Goal: Task Accomplishment & Management: Manage account settings

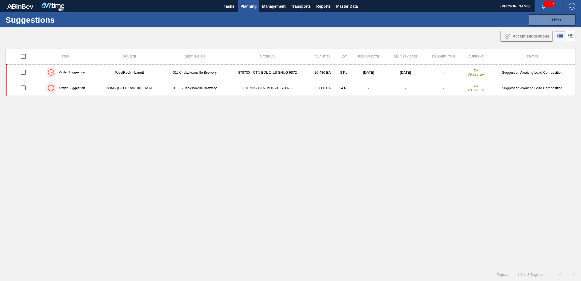
click at [246, 8] on span "Planning" at bounding box center [248, 6] width 16 height 7
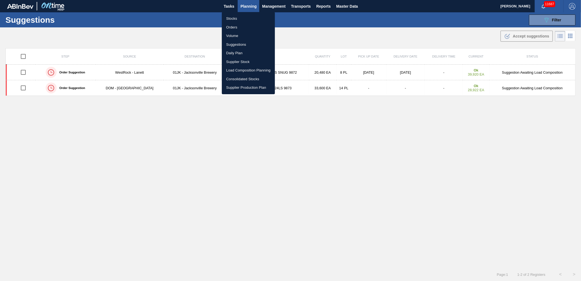
click at [245, 66] on li "Load Composition Planning" at bounding box center [248, 70] width 53 height 9
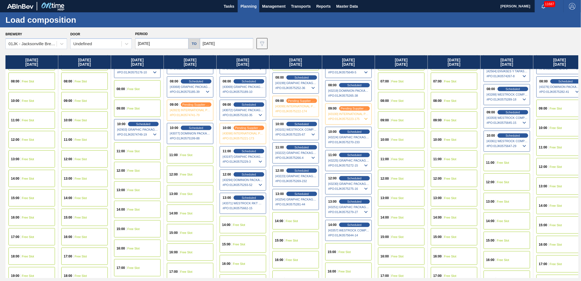
scroll to position [152, 0]
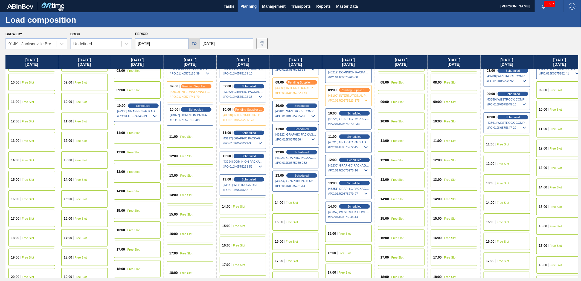
click at [345, 231] on div "15:00 Free Slot" at bounding box center [348, 233] width 47 height 17
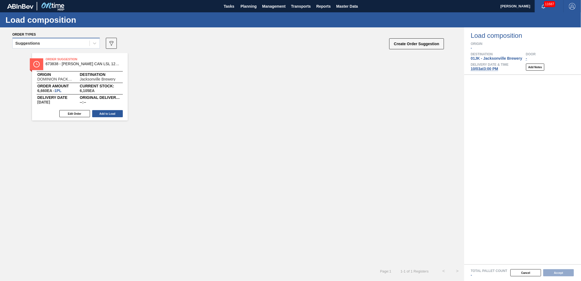
click at [86, 45] on div "Suggestions" at bounding box center [51, 43] width 77 height 8
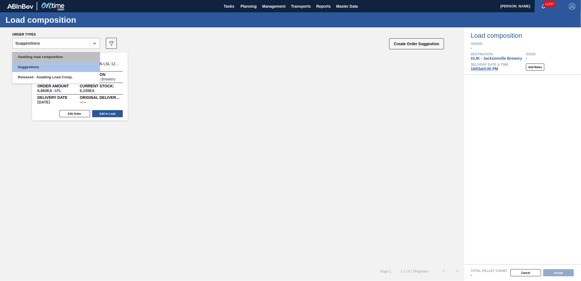
click at [76, 59] on div "Awaiting load composition" at bounding box center [56, 57] width 88 height 10
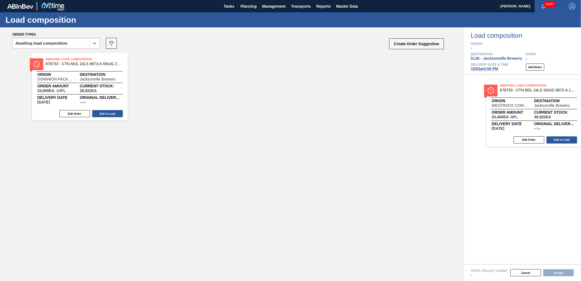
drag, startPoint x: 89, startPoint y: 74, endPoint x: 550, endPoint y: 103, distance: 461.3
click at [550, 103] on div "Order types option Awaiting load composition, selected. Select is focused ,type…" at bounding box center [290, 153] width 581 height 253
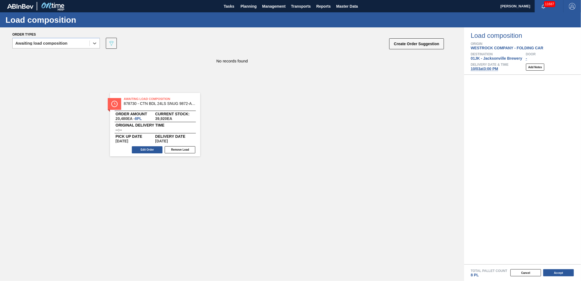
drag, startPoint x: 553, startPoint y: 86, endPoint x: 107, endPoint y: 101, distance: 446.4
click at [107, 101] on div "Order types option Awaiting load composition, selected. Select is focused ,type…" at bounding box center [290, 153] width 581 height 253
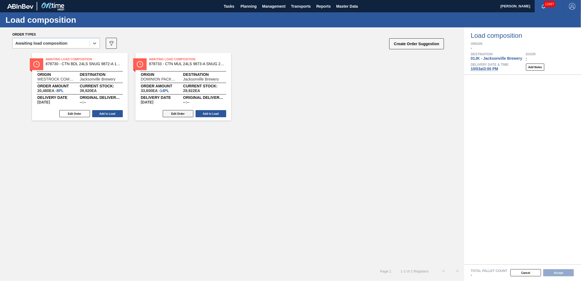
click at [173, 113] on button "Edit Order" at bounding box center [178, 113] width 31 height 7
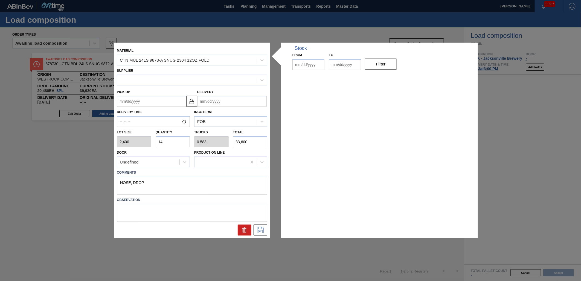
type input "2,400"
type input "14"
type input "0.583"
type input "33,600"
type textarea "NOSE, DROP"
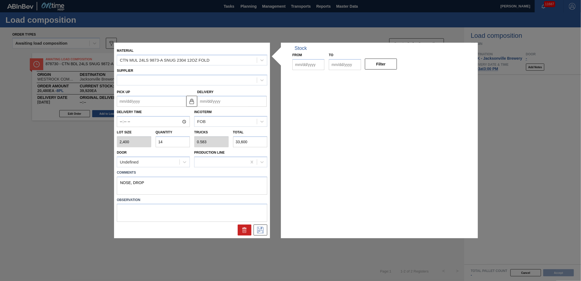
type up "[DATE]"
type input "[DATE]"
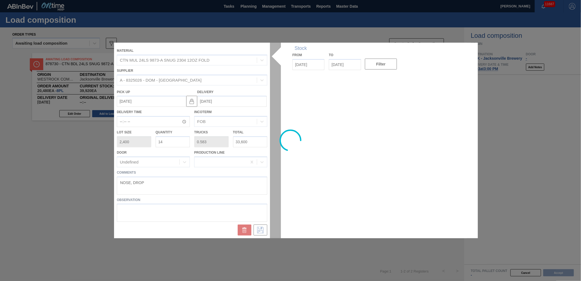
click at [393, 205] on div at bounding box center [290, 140] width 353 height 195
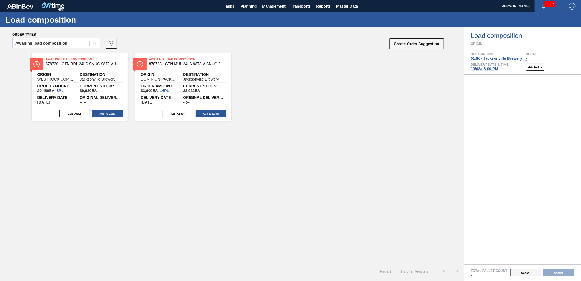
click at [519, 270] on button "Cancel" at bounding box center [525, 272] width 31 height 7
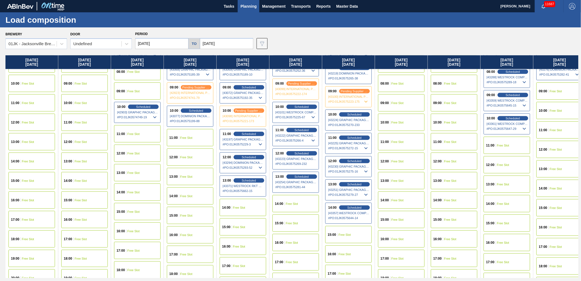
scroll to position [181, 0]
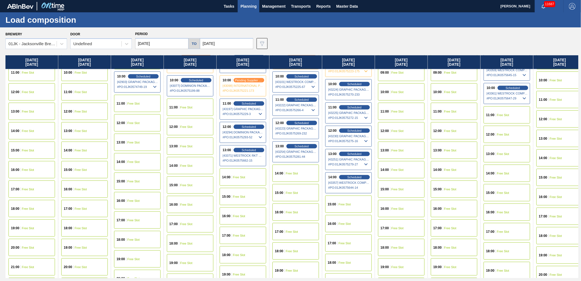
click at [248, 4] on span "Planning" at bounding box center [248, 6] width 16 height 7
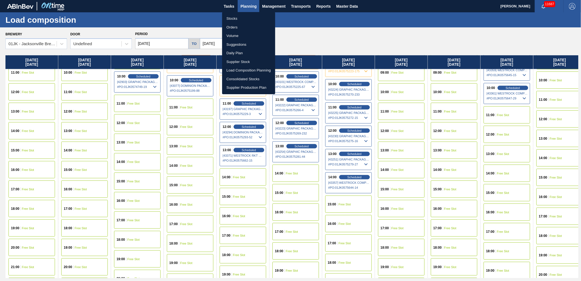
click at [247, 43] on li "Suggestions" at bounding box center [248, 44] width 53 height 9
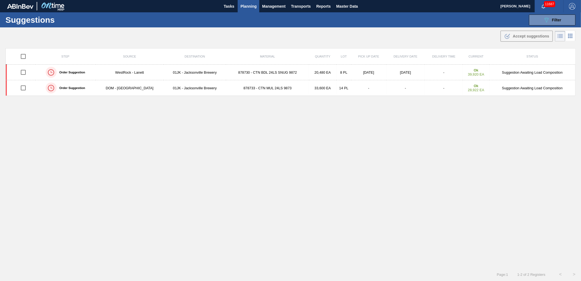
click at [363, 72] on td "[DATE]" at bounding box center [368, 73] width 35 height 16
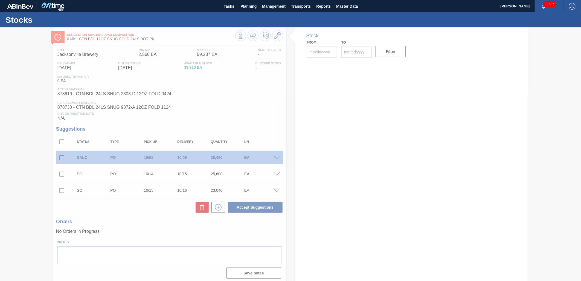
type input "[DATE]"
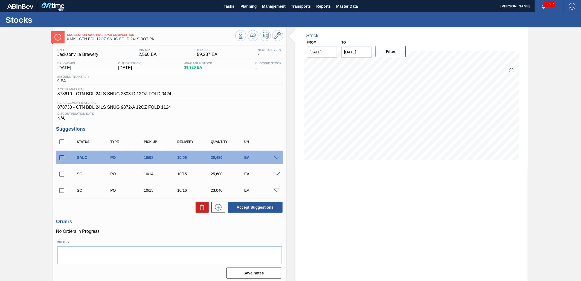
click at [64, 153] on input "checkbox" at bounding box center [61, 157] width 11 height 11
click at [206, 206] on button at bounding box center [202, 207] width 13 height 11
checkbox input "false"
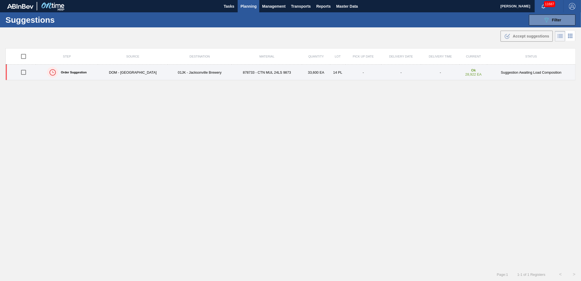
click at [232, 75] on td "878733 - CTN MUL 24LS 9873" at bounding box center [267, 73] width 70 height 16
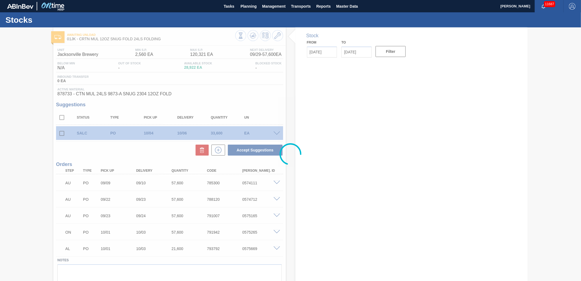
type input "[DATE]"
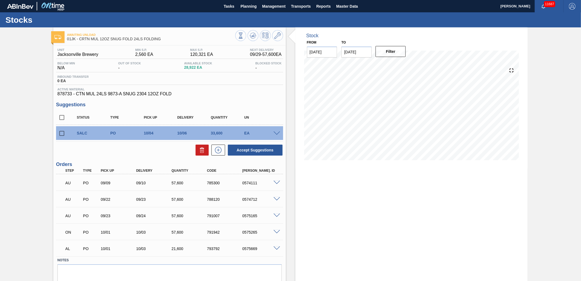
click at [62, 134] on input "checkbox" at bounding box center [61, 132] width 11 height 11
click at [202, 151] on icon at bounding box center [202, 150] width 0 height 3
checkbox input "false"
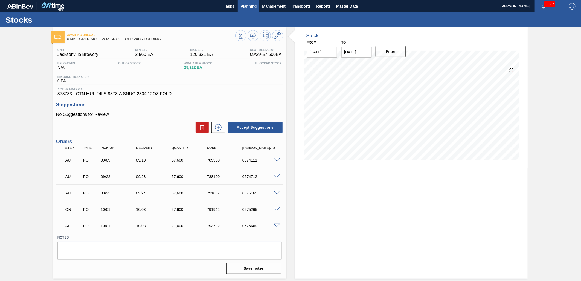
click at [248, 8] on span "Planning" at bounding box center [248, 6] width 16 height 7
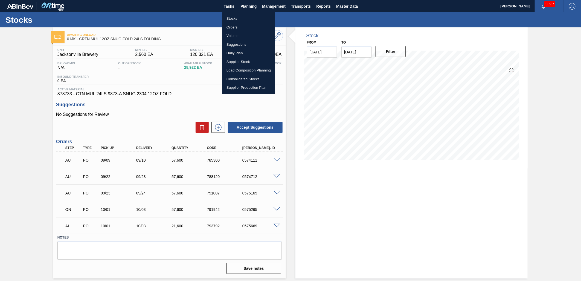
drag, startPoint x: 234, startPoint y: 42, endPoint x: 295, endPoint y: 111, distance: 91.9
click at [234, 42] on li "Suggestions" at bounding box center [248, 44] width 53 height 9
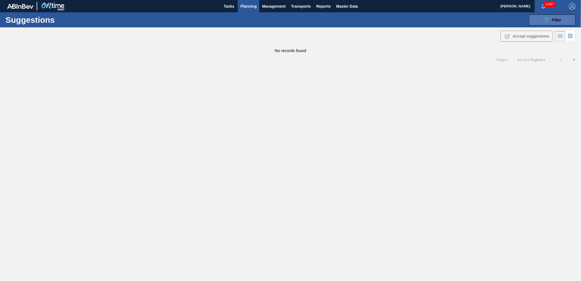
click at [564, 21] on button "089F7B8B-B2A5-4AFE-B5C0-19BA573D28AC Filter" at bounding box center [552, 19] width 47 height 11
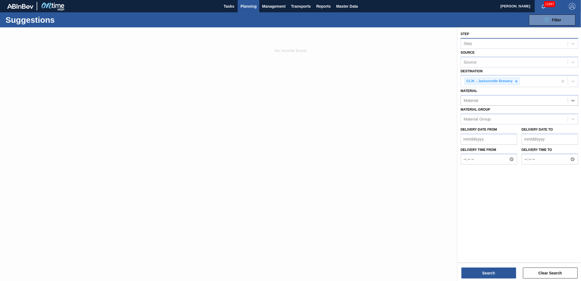
click at [558, 47] on div "Step" at bounding box center [514, 43] width 107 height 8
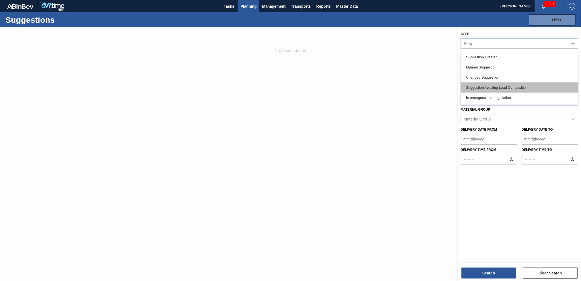
click at [502, 85] on div "Suggestion Awaiting Load Composition" at bounding box center [520, 87] width 118 height 10
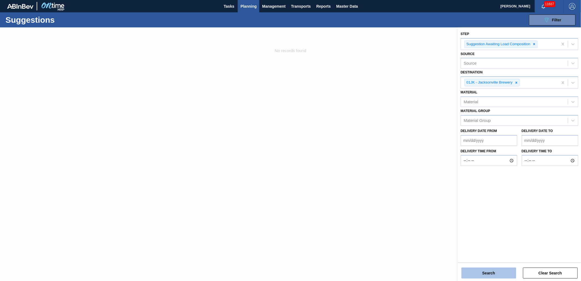
click at [490, 272] on button "Search" at bounding box center [488, 272] width 55 height 11
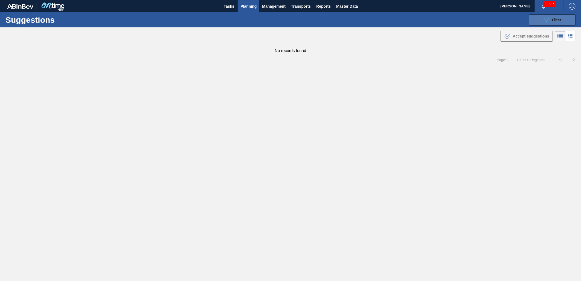
click at [545, 19] on icon "089F7B8B-B2A5-4AFE-B5C0-19BA573D28AC" at bounding box center [546, 20] width 7 height 7
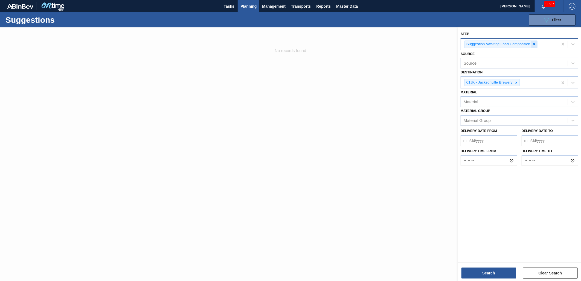
click at [536, 45] on div at bounding box center [534, 44] width 6 height 7
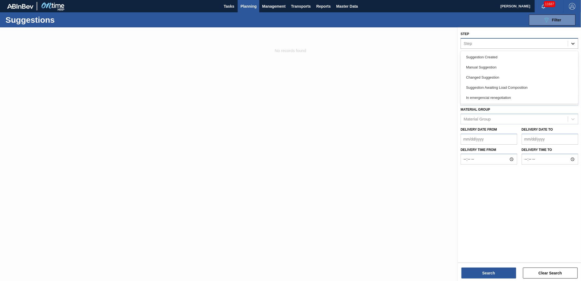
click at [569, 48] on div at bounding box center [573, 44] width 10 height 10
click at [505, 67] on div "Manual Suggestion" at bounding box center [520, 67] width 118 height 10
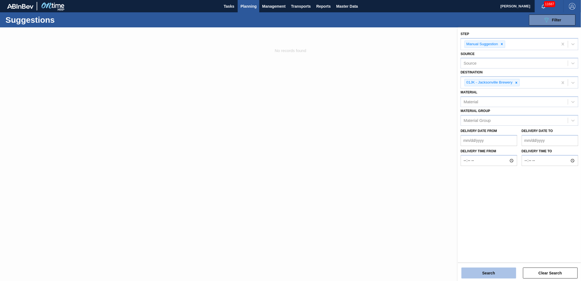
click at [509, 275] on button "Search" at bounding box center [488, 272] width 55 height 11
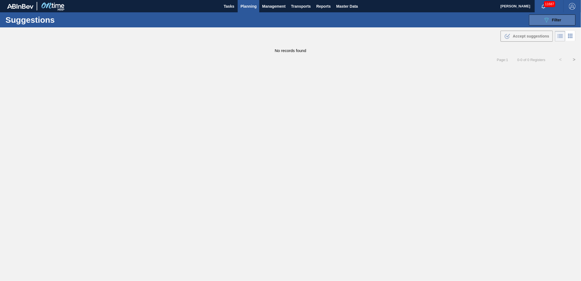
click at [556, 17] on div "089F7B8B-B2A5-4AFE-B5C0-19BA573D28AC Filter" at bounding box center [552, 20] width 18 height 7
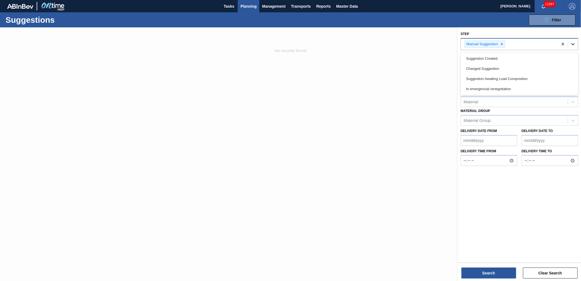
click at [571, 41] on icon at bounding box center [572, 43] width 5 height 5
click at [536, 81] on div "Suggestion Awaiting Load Composition" at bounding box center [520, 79] width 118 height 10
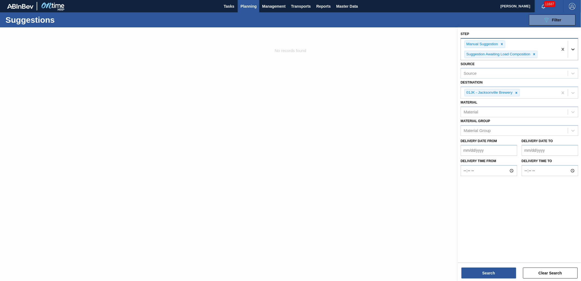
click at [572, 51] on icon at bounding box center [572, 49] width 5 height 5
click at [505, 79] on div "Changed Suggestion" at bounding box center [520, 79] width 118 height 10
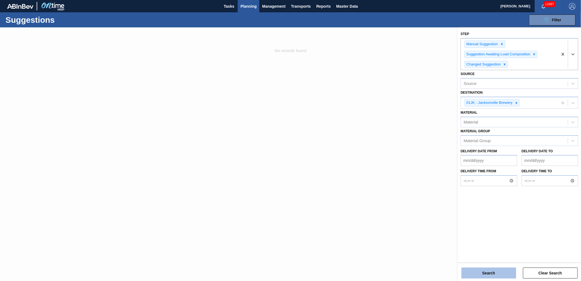
click at [500, 272] on button "Search" at bounding box center [488, 272] width 55 height 11
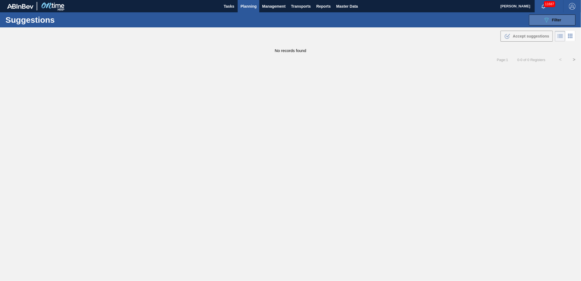
click at [557, 24] on button "089F7B8B-B2A5-4AFE-B5C0-19BA573D28AC Filter" at bounding box center [552, 19] width 47 height 11
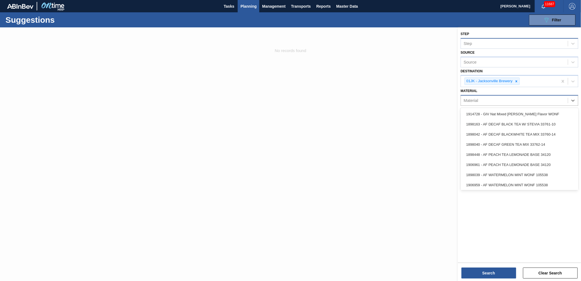
click at [559, 98] on div "Material" at bounding box center [514, 101] width 107 height 8
type input "615487"
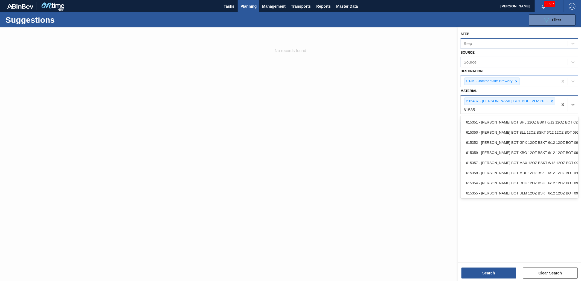
type input "615358"
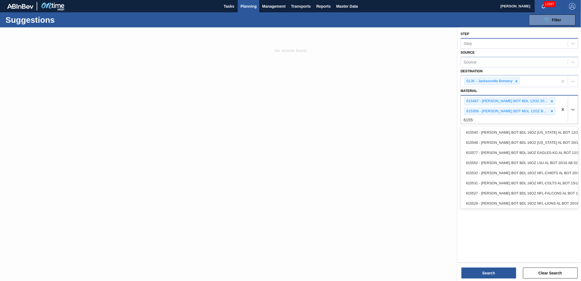
type input "615597"
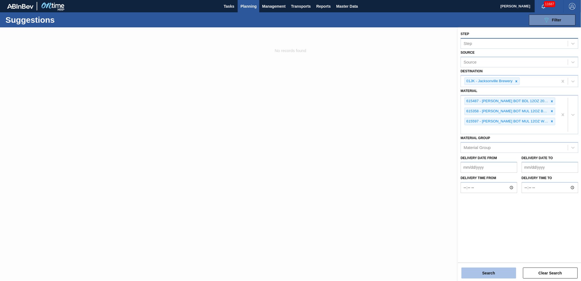
click at [484, 273] on button "Search" at bounding box center [488, 272] width 55 height 11
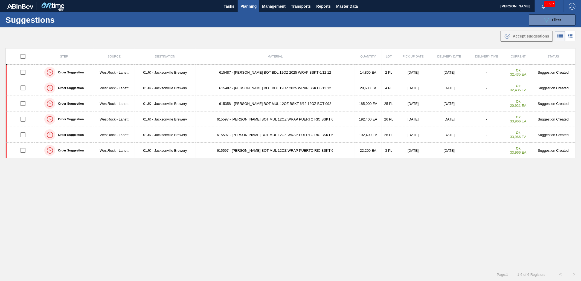
drag, startPoint x: 343, startPoint y: 37, endPoint x: 347, endPoint y: 31, distance: 7.5
click at [345, 34] on div ".b{fill:var(--color-action-default)} Accept suggestions" at bounding box center [290, 34] width 581 height 15
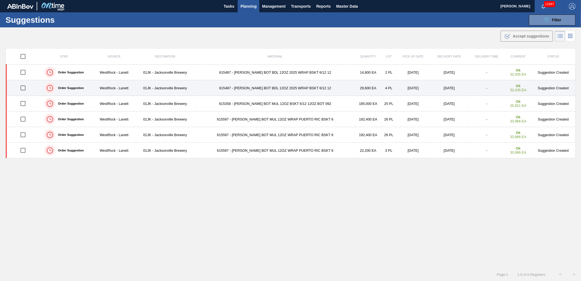
drag, startPoint x: 26, startPoint y: 88, endPoint x: 25, endPoint y: 81, distance: 6.8
click at [25, 87] on input "checkbox" at bounding box center [22, 87] width 11 height 11
checkbox input "true"
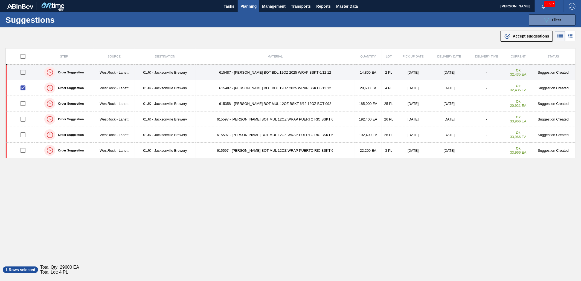
click at [25, 73] on input "checkbox" at bounding box center [22, 71] width 11 height 11
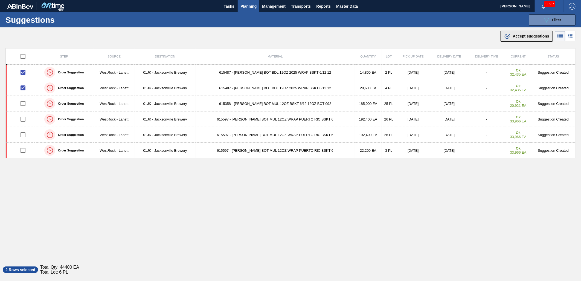
click at [543, 35] on span "Accept suggestions" at bounding box center [531, 36] width 36 height 4
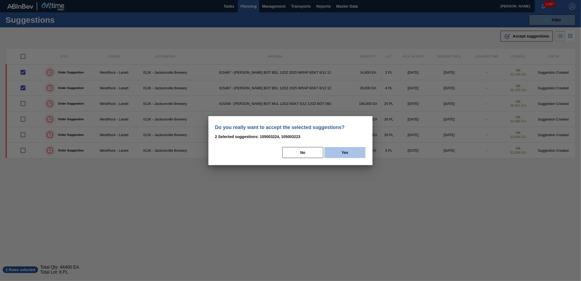
click at [348, 149] on button "Yes" at bounding box center [344, 152] width 41 height 11
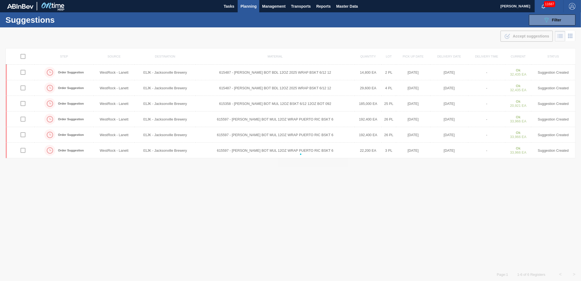
checkbox input "false"
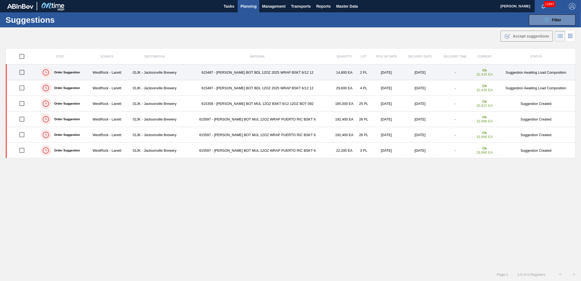
drag, startPoint x: 26, startPoint y: 72, endPoint x: 23, endPoint y: 79, distance: 7.4
click at [25, 72] on input "checkbox" at bounding box center [21, 71] width 11 height 11
checkbox input "true"
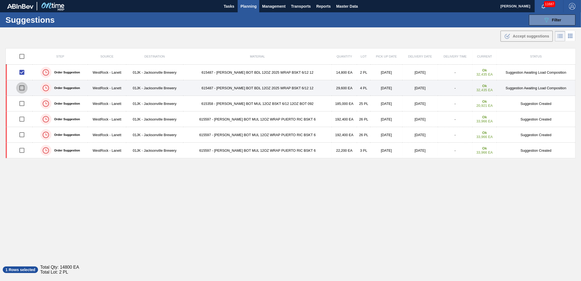
click at [22, 90] on input "checkbox" at bounding box center [21, 87] width 11 height 11
checkbox input "true"
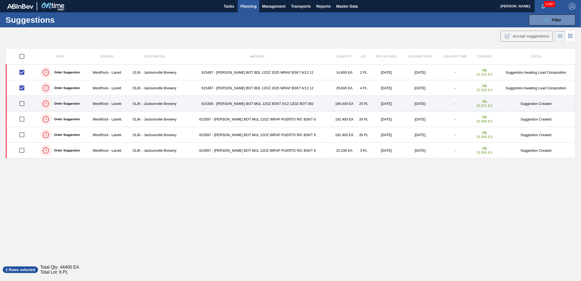
click at [22, 102] on input "checkbox" at bounding box center [21, 103] width 11 height 11
checkbox input "true"
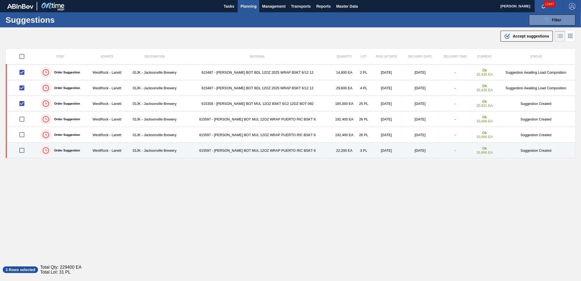
click at [21, 150] on input "checkbox" at bounding box center [21, 149] width 11 height 11
checkbox input "true"
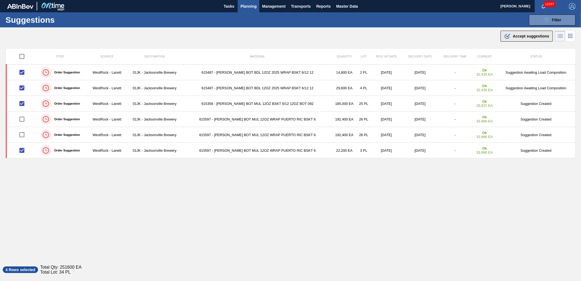
click at [538, 38] on div ".b{fill:var(--color-action-default)} Accept suggestions" at bounding box center [526, 36] width 45 height 7
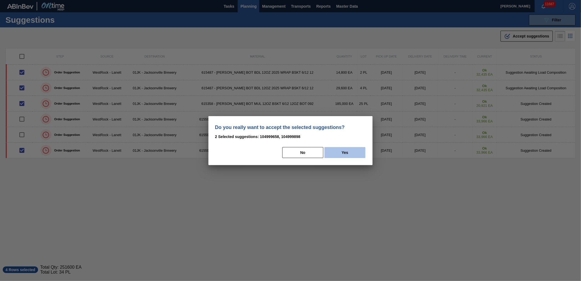
click at [354, 153] on button "Yes" at bounding box center [344, 152] width 41 height 11
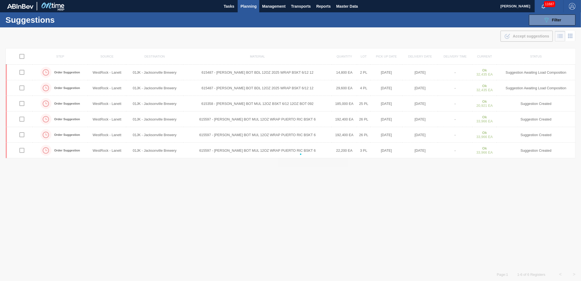
checkbox input "false"
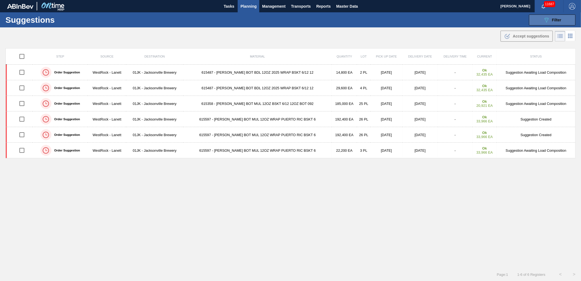
click at [537, 22] on button "089F7B8B-B2A5-4AFE-B5C0-19BA573D28AC Filter" at bounding box center [552, 19] width 47 height 11
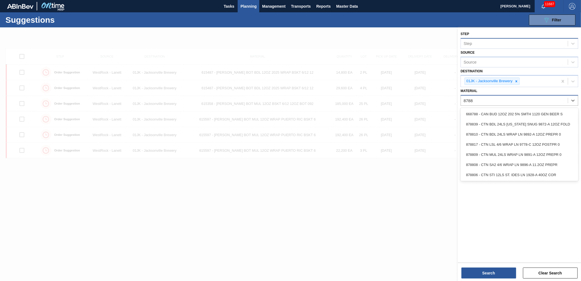
type input "878810"
type input "878809"
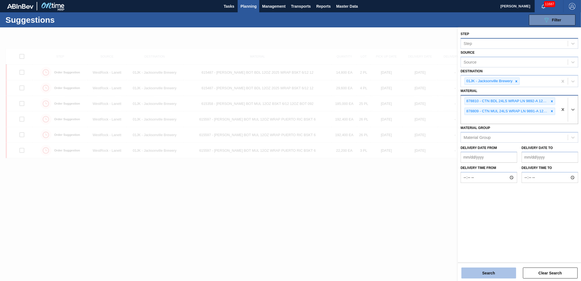
click at [486, 272] on button "Search" at bounding box center [488, 272] width 55 height 11
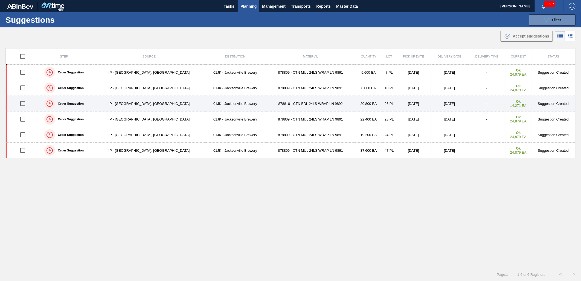
click at [21, 105] on input "checkbox" at bounding box center [22, 103] width 11 height 11
checkbox input "true"
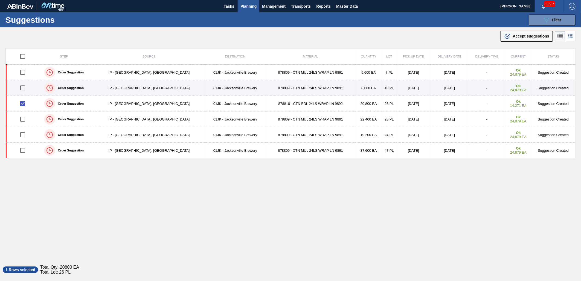
click at [25, 89] on input "checkbox" at bounding box center [22, 87] width 11 height 11
checkbox input "true"
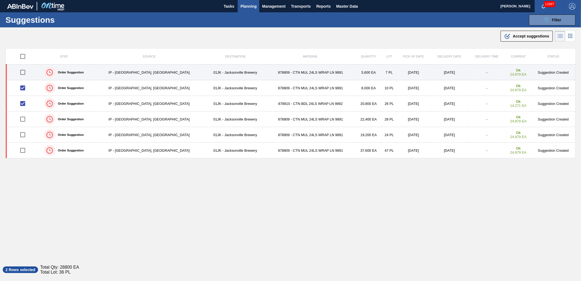
click at [27, 72] on input "checkbox" at bounding box center [22, 71] width 11 height 11
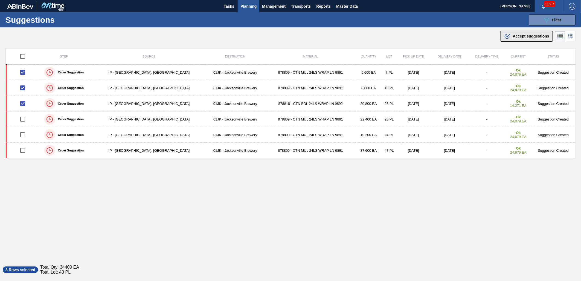
click at [505, 34] on icon ".b{fill:var(--color-action-default)}" at bounding box center [507, 36] width 7 height 7
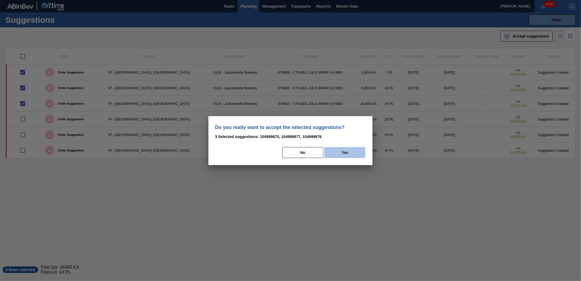
click at [352, 155] on button "Yes" at bounding box center [344, 152] width 41 height 11
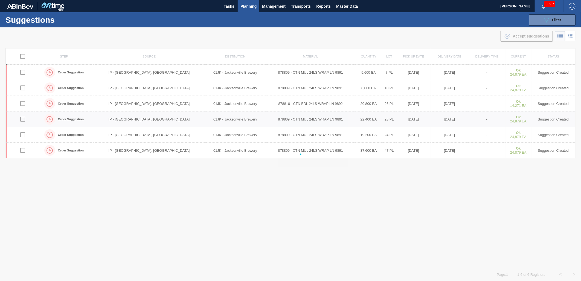
checkbox input "false"
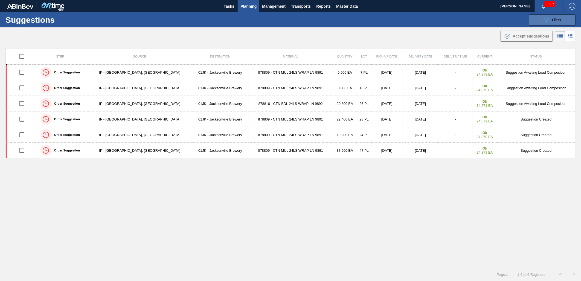
click at [542, 16] on button "089F7B8B-B2A5-4AFE-B5C0-19BA573D28AC Filter" at bounding box center [552, 19] width 47 height 11
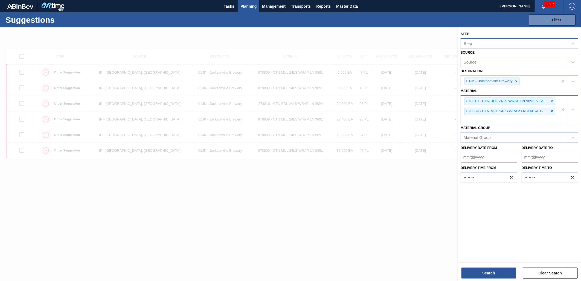
click at [367, 183] on div at bounding box center [290, 167] width 581 height 281
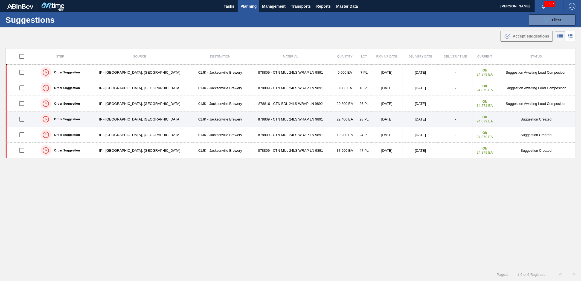
click at [22, 118] on input "checkbox" at bounding box center [21, 118] width 11 height 11
checkbox input "true"
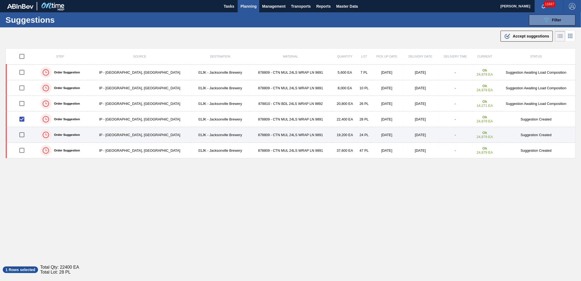
click at [22, 135] on input "checkbox" at bounding box center [21, 134] width 11 height 11
checkbox input "true"
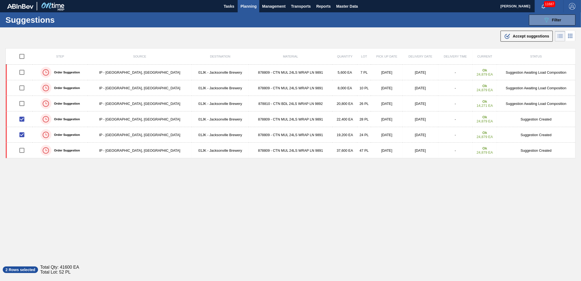
click at [527, 42] on div ".b{fill:var(--color-action-default)} Accept suggestions" at bounding box center [290, 34] width 581 height 15
click at [527, 37] on span "Accept suggestions" at bounding box center [531, 36] width 36 height 4
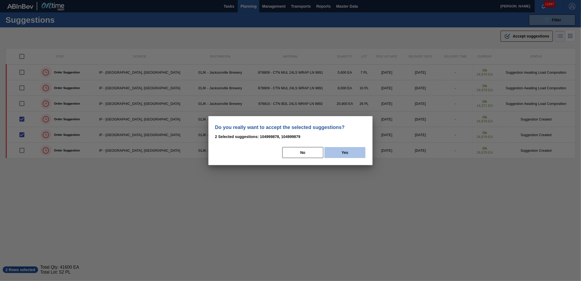
click at [356, 155] on button "Yes" at bounding box center [344, 152] width 41 height 11
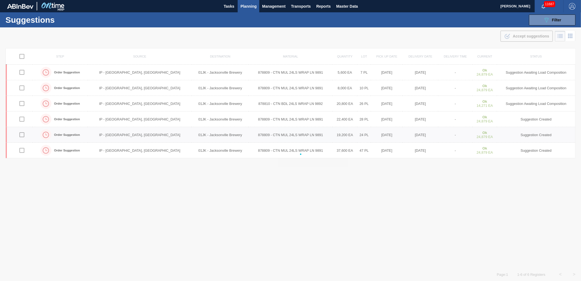
checkbox input "false"
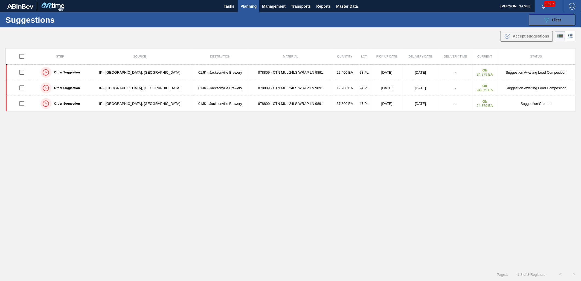
click at [542, 21] on button "089F7B8B-B2A5-4AFE-B5C0-19BA573D28AC Filter" at bounding box center [552, 19] width 47 height 11
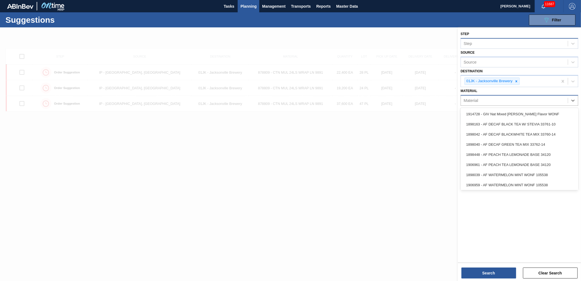
click at [551, 103] on div "Material" at bounding box center [514, 101] width 107 height 8
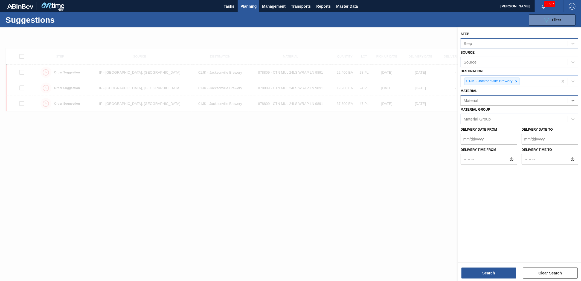
click at [550, 100] on div "Material" at bounding box center [514, 101] width 107 height 8
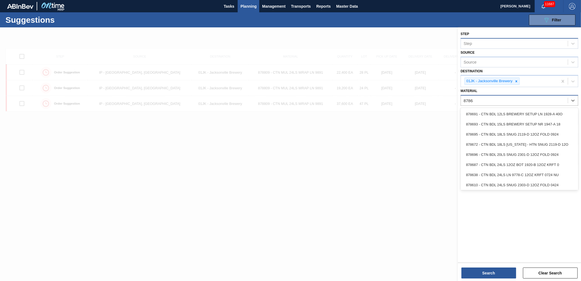
type input "878636"
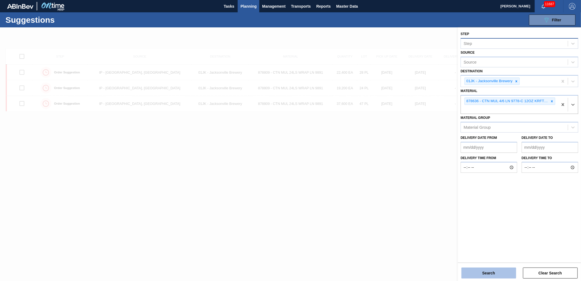
click at [497, 271] on button "Search" at bounding box center [488, 272] width 55 height 11
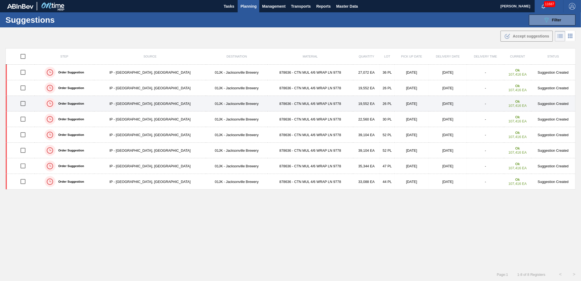
click at [25, 100] on input "checkbox" at bounding box center [22, 103] width 11 height 11
checkbox input "true"
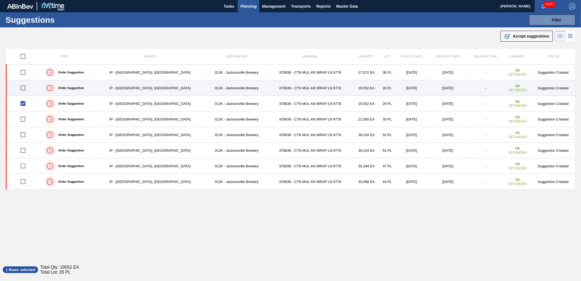
click at [26, 86] on input "checkbox" at bounding box center [22, 87] width 11 height 11
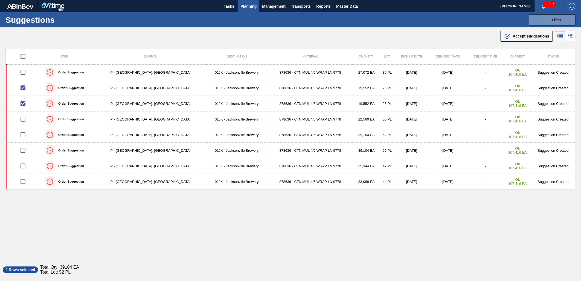
click at [516, 31] on button ".b{fill:var(--color-action-default)} Accept suggestions" at bounding box center [527, 36] width 52 height 11
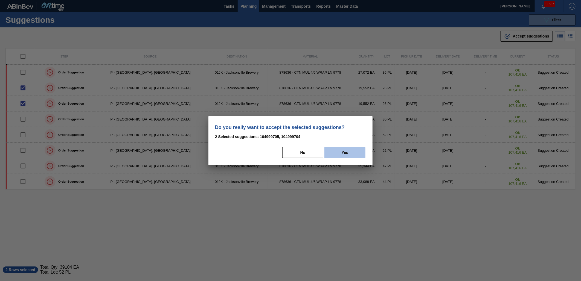
click at [340, 154] on button "Yes" at bounding box center [344, 152] width 41 height 11
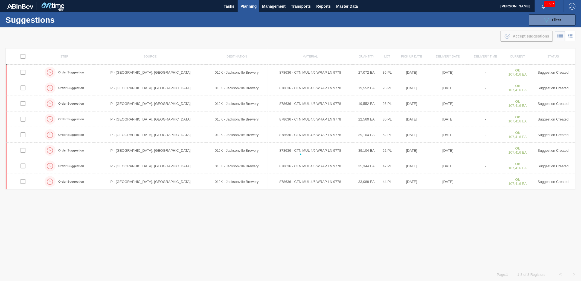
checkbox input "false"
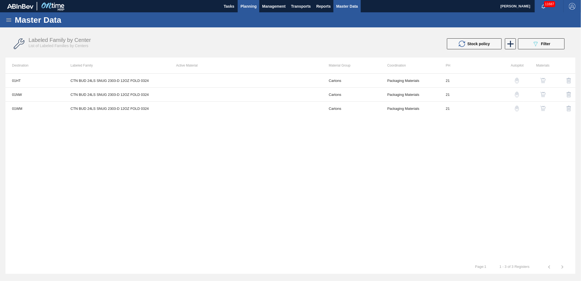
click at [251, 2] on button "Planning" at bounding box center [249, 6] width 22 height 12
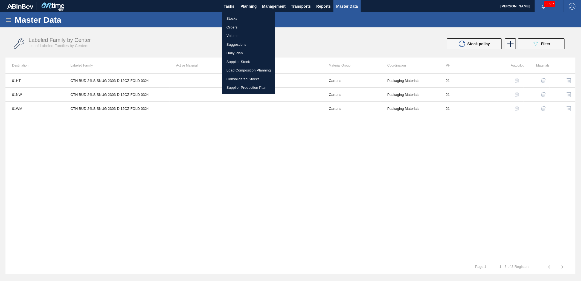
click at [259, 72] on li "Load Composition Planning" at bounding box center [248, 70] width 53 height 9
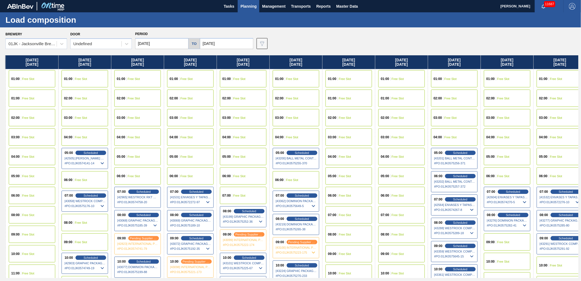
drag, startPoint x: 481, startPoint y: 128, endPoint x: 402, endPoint y: 120, distance: 79.7
click at [396, 124] on div "[DATE] 01:00 Free Slot 01:00 Free Slot 02:00 Free Slot 03:00 Free Slot 04:00 Fr…" at bounding box center [291, 166] width 573 height 222
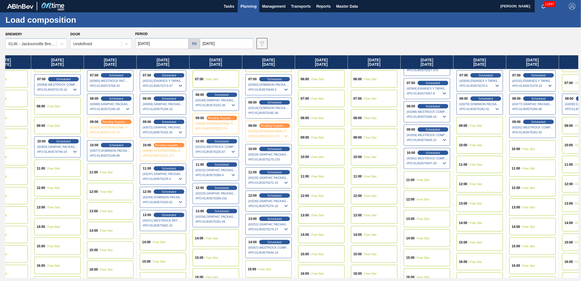
scroll to position [152, 80]
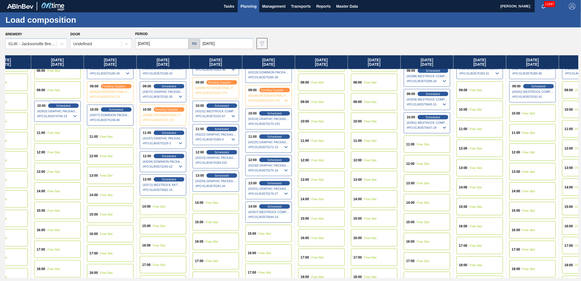
click at [416, 143] on div "11:00" at bounding box center [411, 144] width 10 height 3
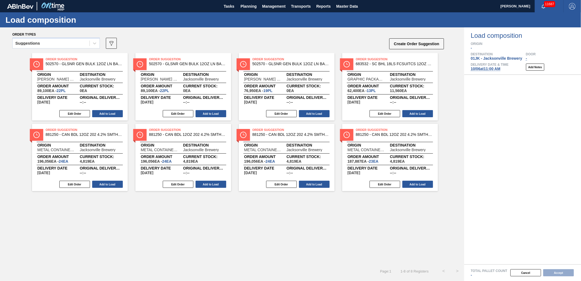
click at [40, 37] on div "Suggestions 089F7B8B-B2A5-4AFE-B5C0-19BA573D28AC Create Order Suggestion" at bounding box center [228, 45] width 432 height 16
click at [44, 41] on div "Suggestions" at bounding box center [51, 43] width 77 height 8
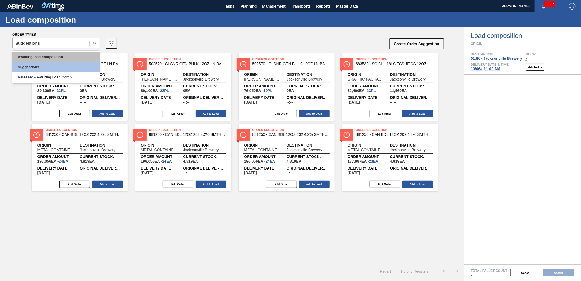
click at [45, 57] on div "Awaiting load composition" at bounding box center [56, 57] width 88 height 10
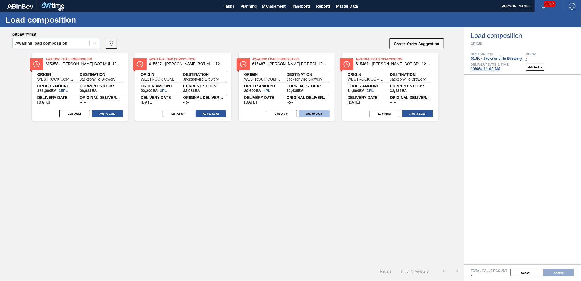
click at [326, 115] on button "Add to Load" at bounding box center [314, 113] width 31 height 7
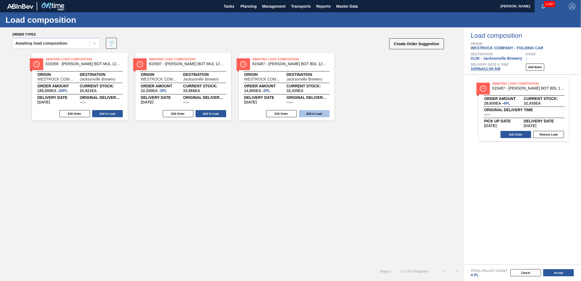
click at [325, 113] on button "Add to Load" at bounding box center [314, 113] width 31 height 7
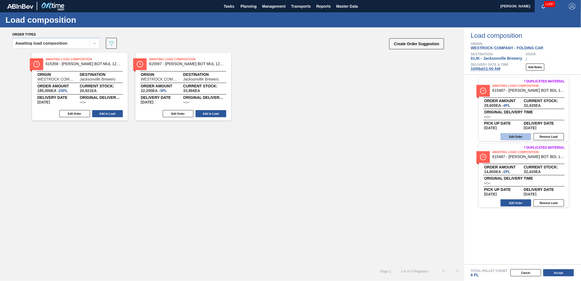
click at [523, 137] on button "Edit Order" at bounding box center [516, 136] width 31 height 7
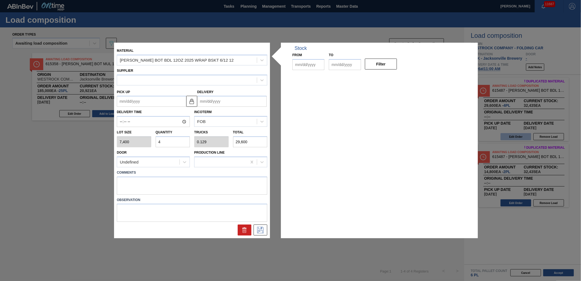
type input "7,400"
type input "4"
type input "0.129"
type input "29,600"
type up "[DATE]"
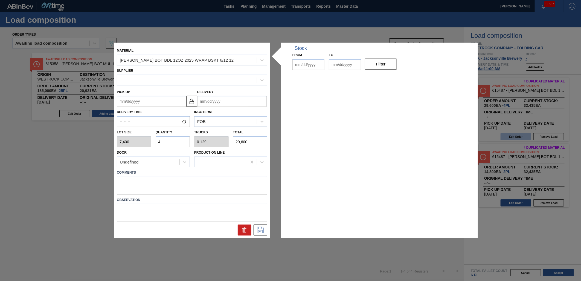
type input "[DATE]"
click at [241, 179] on textarea at bounding box center [192, 185] width 150 height 18
click at [171, 184] on textarea at bounding box center [192, 185] width 150 height 18
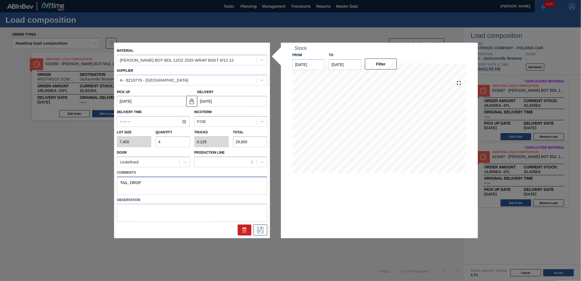
drag, startPoint x: 171, startPoint y: 184, endPoint x: 99, endPoint y: 181, distance: 71.7
click at [99, 181] on div "Material [PERSON_NAME] BOT BDL 12OZ 2025 WRAP BSKT 6/12 12 Supplier A - 8219776…" at bounding box center [290, 140] width 581 height 281
type textarea "TAIL, DROP"
click at [258, 227] on icon at bounding box center [260, 229] width 9 height 7
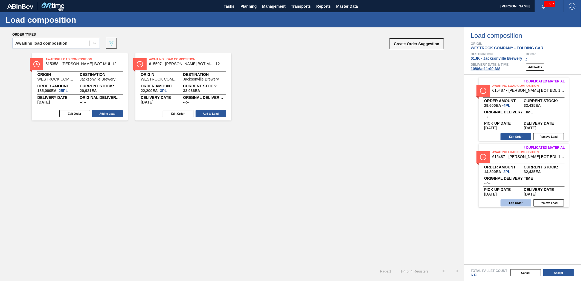
click at [509, 201] on button "Edit Order" at bounding box center [516, 202] width 31 height 7
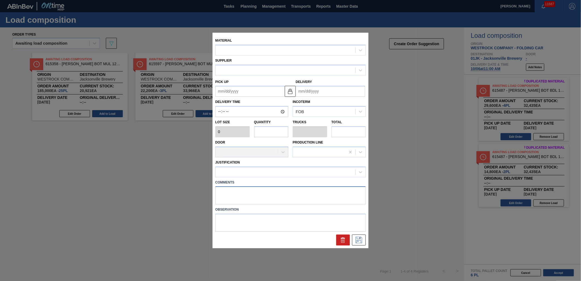
click at [222, 193] on textarea at bounding box center [290, 195] width 150 height 18
type input "7,400"
type input "2"
type input "0.065"
type input "14,800"
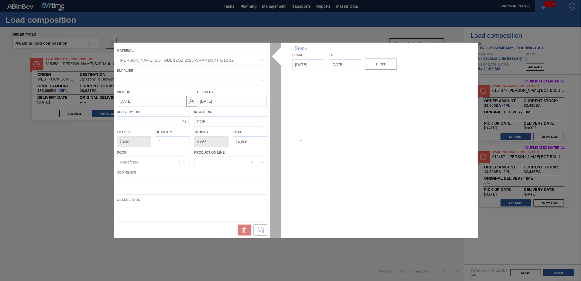
type up "[DATE]"
type input "[DATE]"
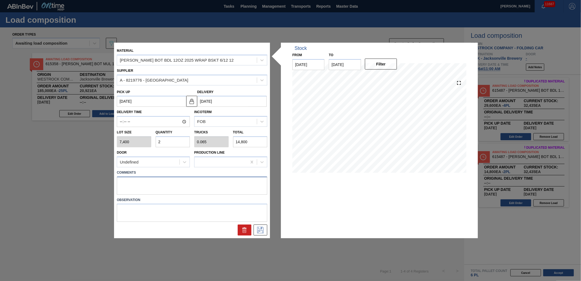
click at [220, 187] on textarea at bounding box center [192, 185] width 150 height 18
paste textarea "TAIL, DROP"
type textarea "TAIL, DROP"
click at [264, 228] on icon at bounding box center [260, 229] width 9 height 7
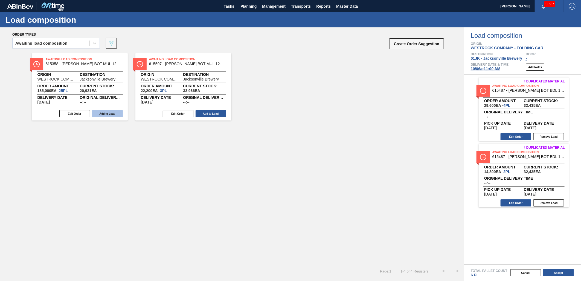
click at [102, 113] on button "Add to Load" at bounding box center [107, 113] width 31 height 7
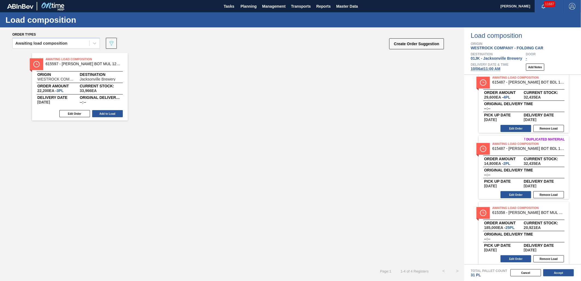
scroll to position [11, 0]
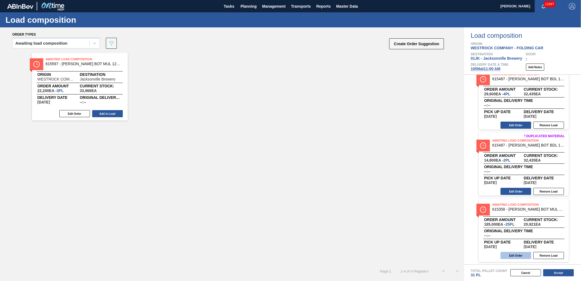
click at [513, 253] on button "Edit Order" at bounding box center [516, 255] width 31 height 7
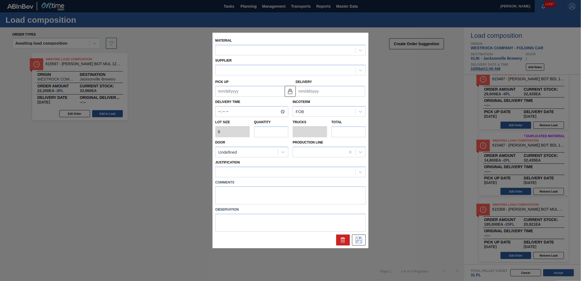
type input "7,400"
type input "25"
type input "0.962"
type input "185,000"
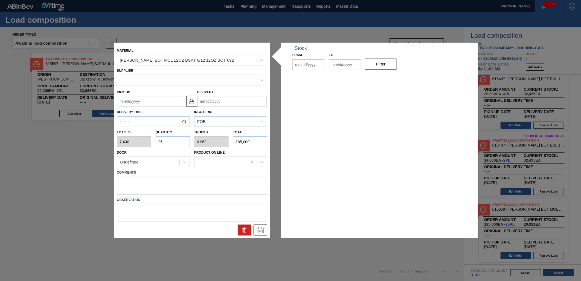
type up "[DATE]"
type input "[DATE]"
click at [176, 144] on input "25" at bounding box center [173, 141] width 34 height 11
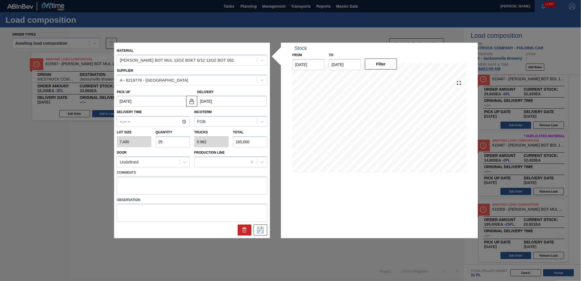
click at [176, 144] on input "25" at bounding box center [173, 141] width 34 height 11
type input "1"
type input "0.038"
type input "7,400"
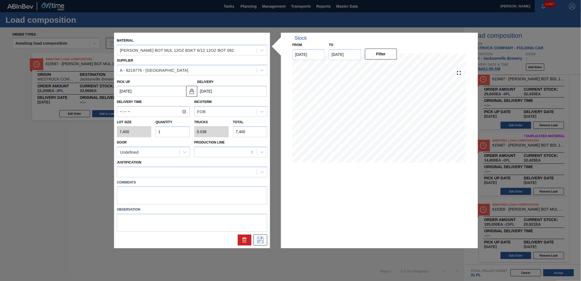
type input "11"
type input "0.423"
type input "81,400"
type input "11"
click at [160, 188] on textarea at bounding box center [192, 195] width 150 height 18
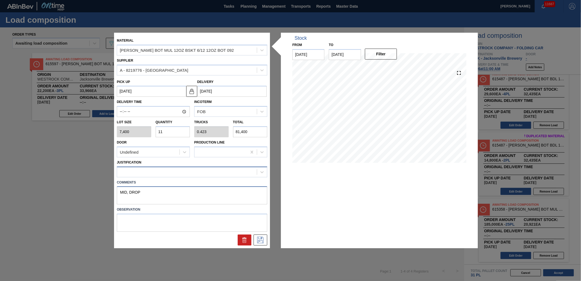
type textarea "MID, DROP"
click at [236, 172] on div at bounding box center [187, 172] width 140 height 8
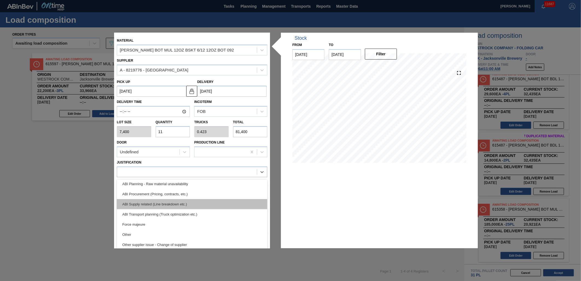
scroll to position [72, 0]
click at [184, 205] on div "ABI Transport planning (Truck optimization etc.)" at bounding box center [192, 204] width 150 height 10
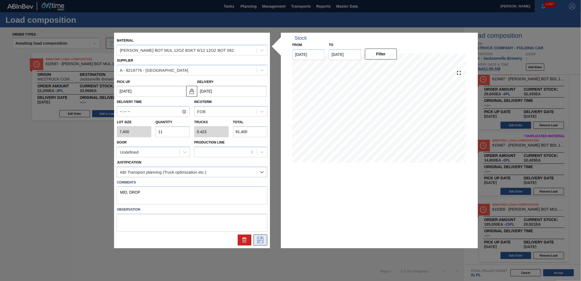
click at [265, 239] on icon at bounding box center [260, 240] width 9 height 7
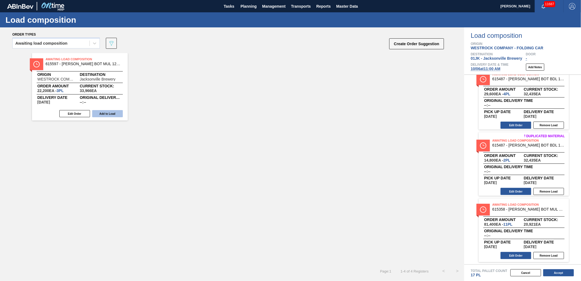
click at [108, 113] on button "Add to Load" at bounding box center [107, 113] width 31 height 7
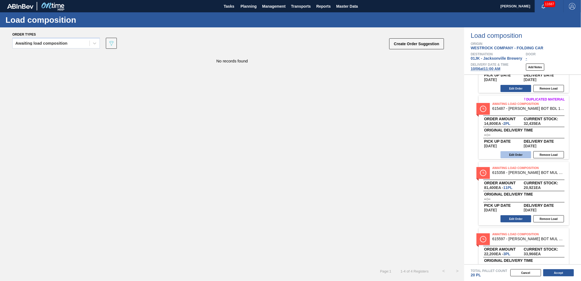
scroll to position [78, 0]
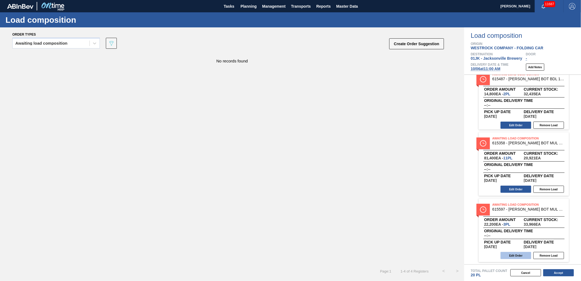
click at [521, 257] on button "Edit Order" at bounding box center [516, 255] width 31 height 7
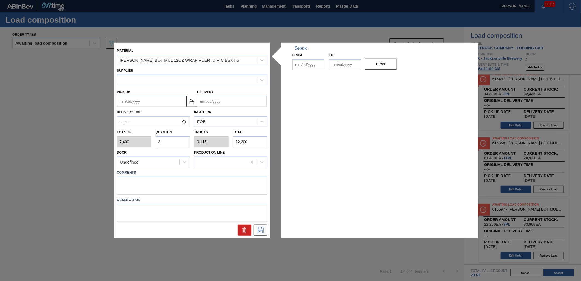
type input "7,400"
type input "3"
type input "0.115"
type input "22,200"
type up "[DATE]"
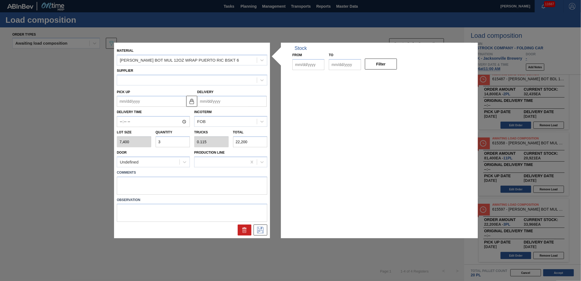
type input "[DATE]"
click at [185, 141] on input "3" at bounding box center [173, 141] width 34 height 11
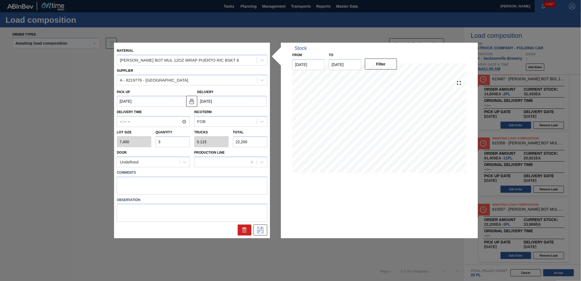
type input "9"
type input "0.346"
type input "66,600"
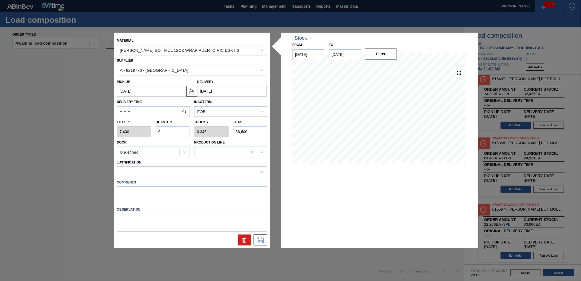
type input "9"
click at [182, 174] on div at bounding box center [187, 172] width 140 height 8
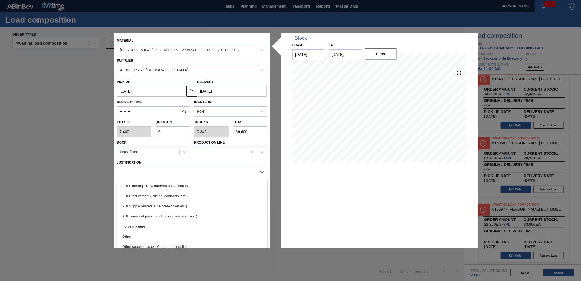
scroll to position [61, 0]
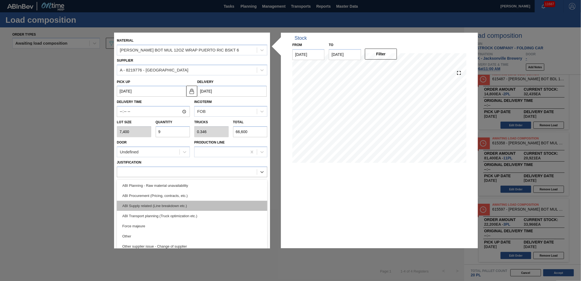
click at [184, 210] on div "ABI Supply related (Line breakdown etc.)" at bounding box center [192, 206] width 150 height 10
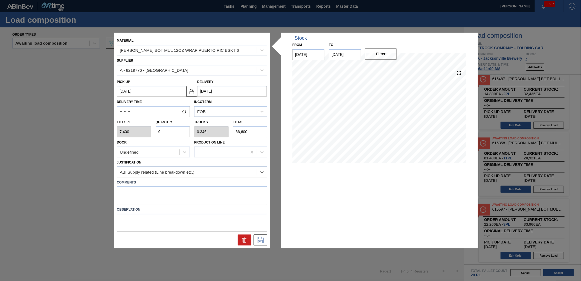
click at [181, 166] on div "ABI Supply related (Line breakdown etc.)" at bounding box center [192, 171] width 150 height 11
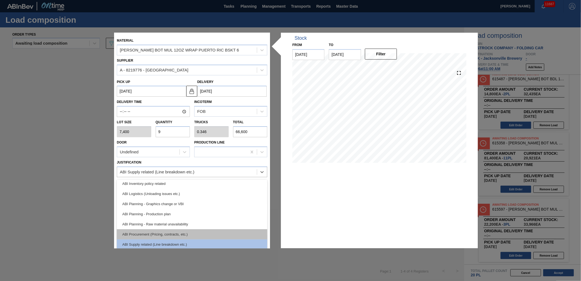
scroll to position [30, 0]
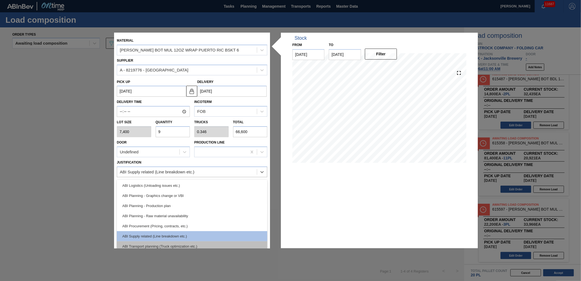
click at [184, 242] on div "ABI Transport planning (Truck optimization etc.)" at bounding box center [192, 246] width 150 height 10
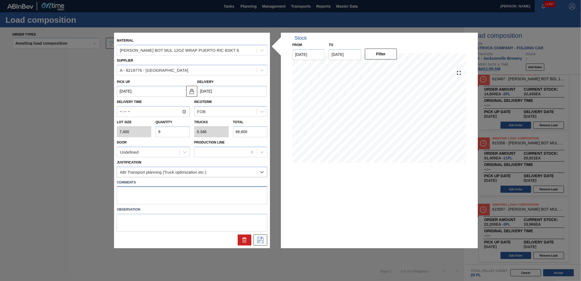
click at [170, 201] on textarea at bounding box center [192, 195] width 150 height 18
type textarea "NOSE, DROP"
click at [259, 237] on icon at bounding box center [260, 240] width 9 height 7
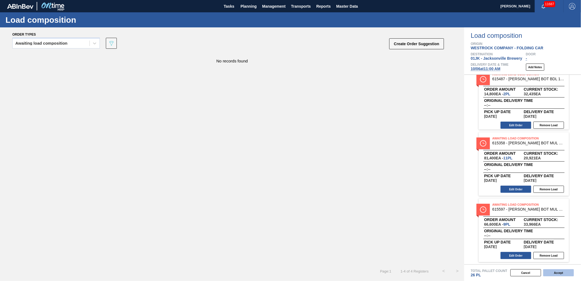
click at [563, 273] on button "Accept" at bounding box center [558, 272] width 31 height 7
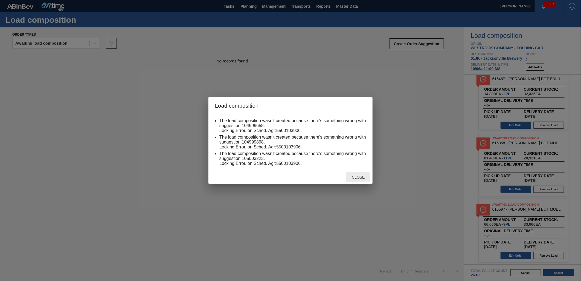
click at [367, 178] on span "Close" at bounding box center [358, 177] width 22 height 4
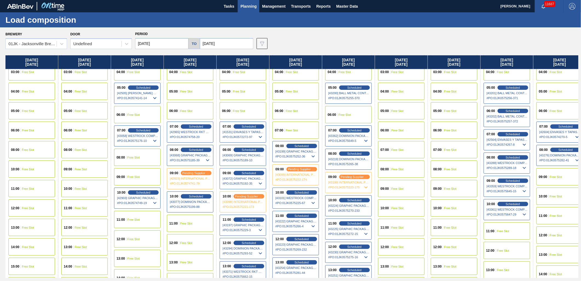
scroll to position [152, 0]
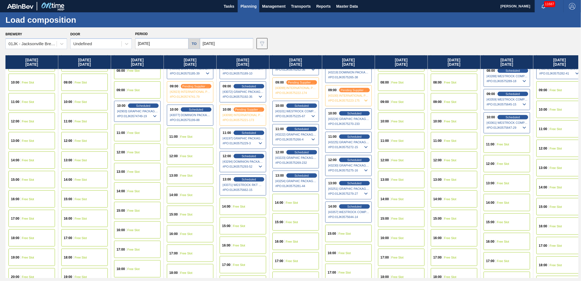
click at [504, 145] on span "Free Slot" at bounding box center [503, 144] width 12 height 3
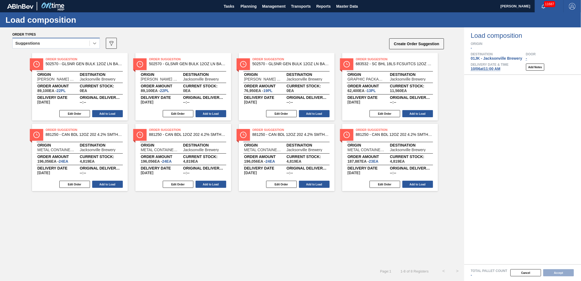
click at [90, 46] on div at bounding box center [95, 43] width 10 height 10
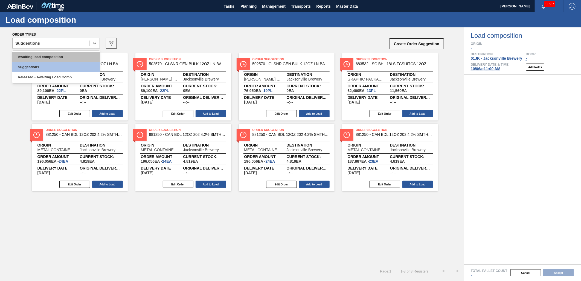
click at [73, 57] on div "Awaiting load composition" at bounding box center [56, 57] width 88 height 10
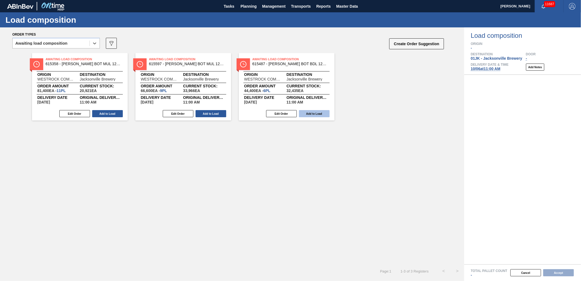
click at [302, 116] on button "Add to Load" at bounding box center [314, 113] width 31 height 7
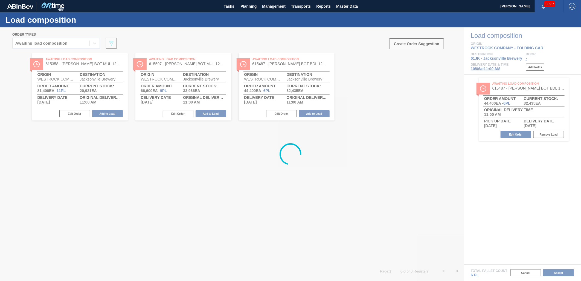
click at [217, 115] on div at bounding box center [290, 153] width 581 height 253
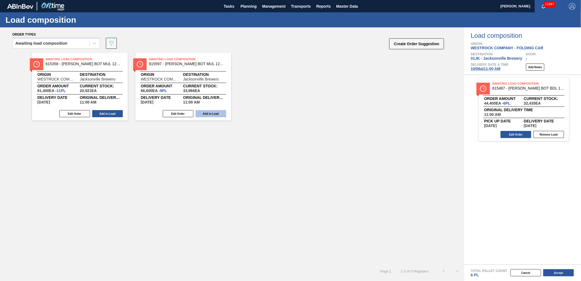
click at [217, 115] on button "Add to Load" at bounding box center [211, 113] width 31 height 7
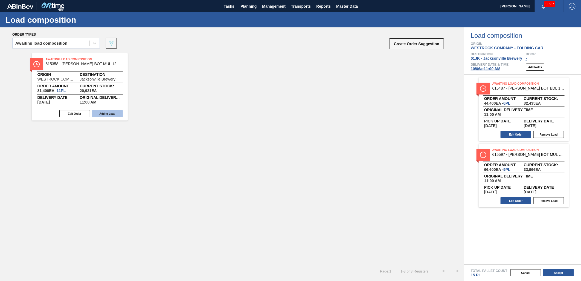
click at [104, 117] on button "Add to Load" at bounding box center [107, 113] width 31 height 7
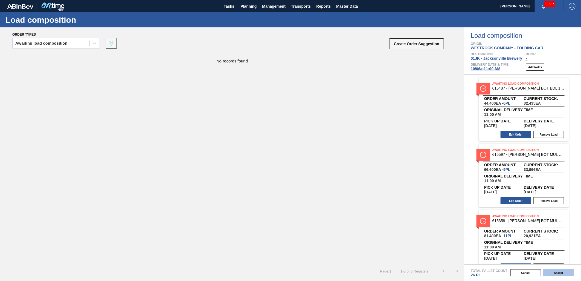
click at [552, 274] on button "Accept" at bounding box center [558, 272] width 31 height 7
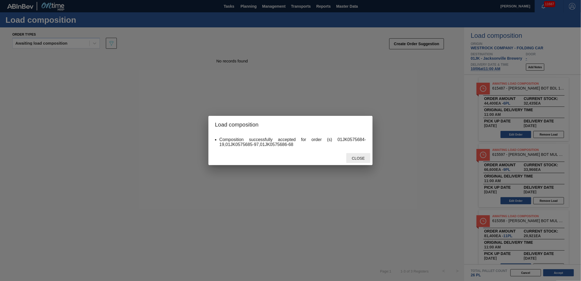
click at [366, 158] on span "Close" at bounding box center [358, 158] width 22 height 4
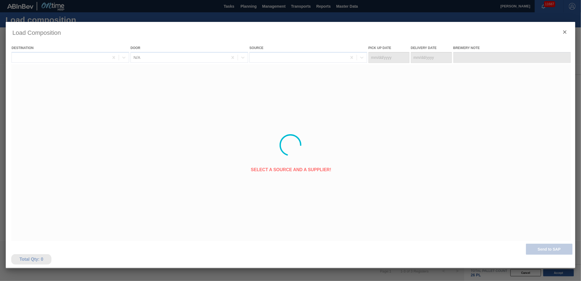
type Date "[DATE]"
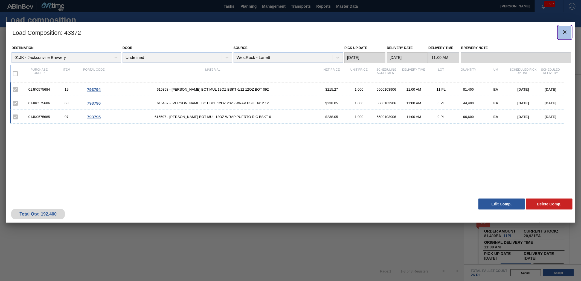
click at [565, 32] on icon "botão de ícone" at bounding box center [564, 31] width 3 height 3
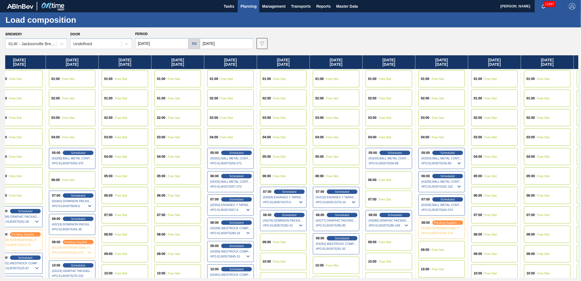
scroll to position [0, 277]
drag, startPoint x: 532, startPoint y: 118, endPoint x: 252, endPoint y: 122, distance: 280.7
click at [252, 122] on div "[DATE] 01:00 Free Slot 01:00 Free Slot 02:00 Free Slot 03:00 Free Slot 04:00 Fr…" at bounding box center [291, 166] width 573 height 222
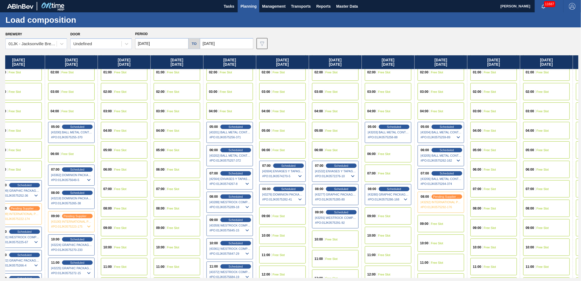
scroll to position [91, 277]
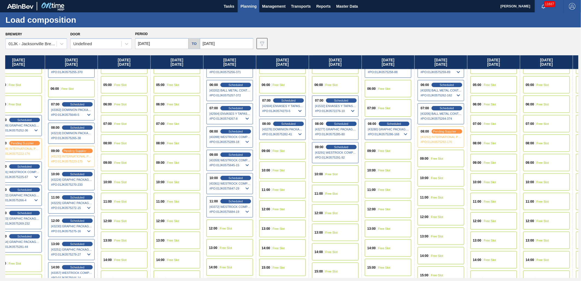
click at [445, 159] on div "09:00 Free Slot" at bounding box center [441, 158] width 47 height 17
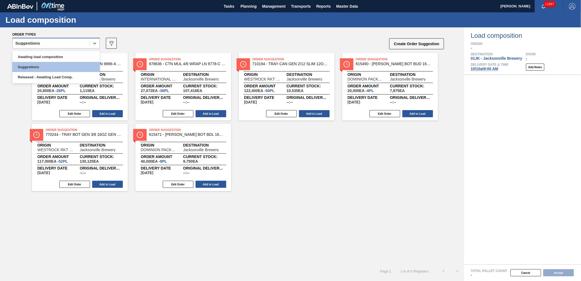
click at [67, 38] on div "Suggestions" at bounding box center [56, 43] width 88 height 11
click at [62, 56] on div "Awaiting load composition" at bounding box center [56, 57] width 88 height 10
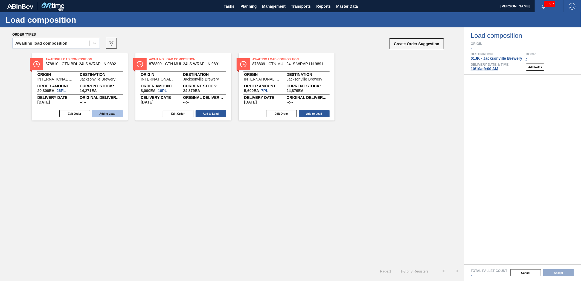
click at [108, 114] on button "Add to Load" at bounding box center [107, 113] width 31 height 7
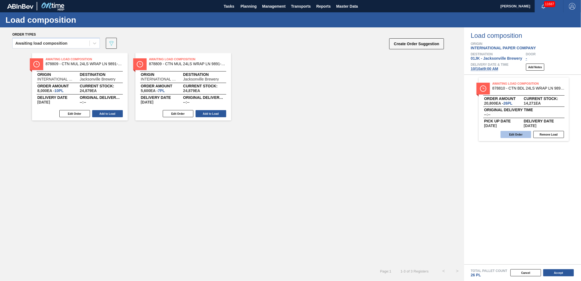
click at [513, 132] on button "Edit Order" at bounding box center [516, 134] width 31 height 7
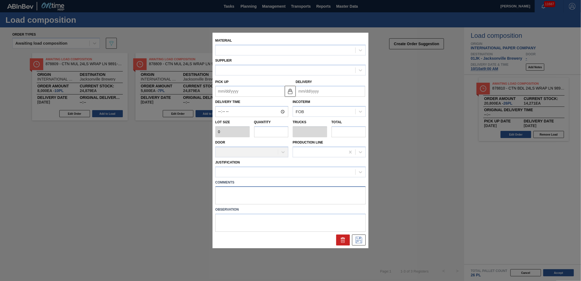
click at [233, 190] on textarea at bounding box center [290, 195] width 150 height 18
type textarea "LIVE"
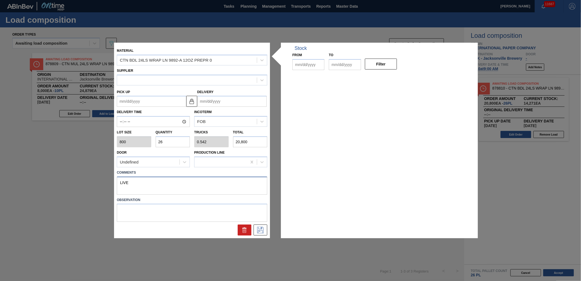
type input "800"
type input "26"
type input "0.542"
type input "20,800"
type up "[DATE]"
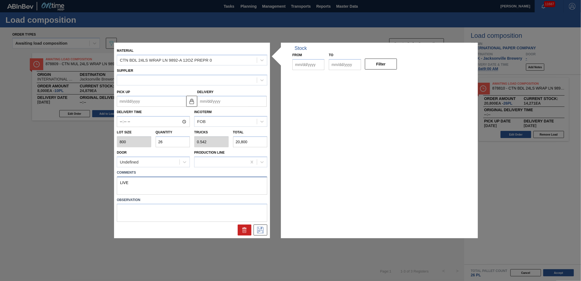
type input "[DATE]"
type textarea "LIVE"
click at [265, 231] on button at bounding box center [261, 229] width 14 height 11
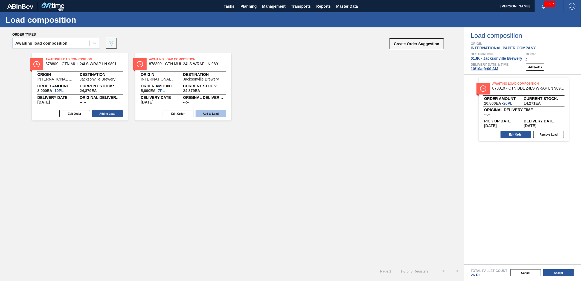
click at [211, 115] on button "Add to Load" at bounding box center [211, 113] width 31 height 7
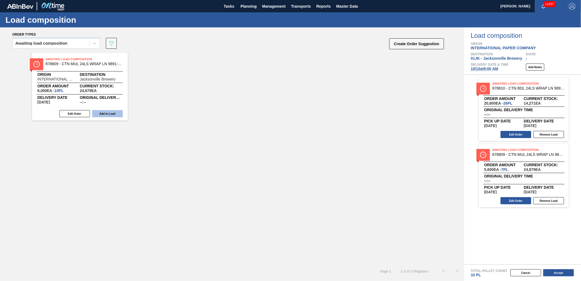
click at [112, 116] on button "Add to Load" at bounding box center [107, 113] width 31 height 7
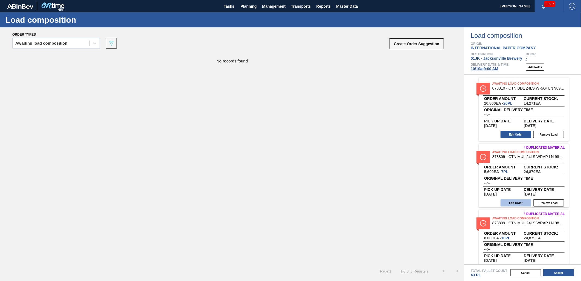
click at [511, 201] on button "Edit Order" at bounding box center [516, 202] width 31 height 7
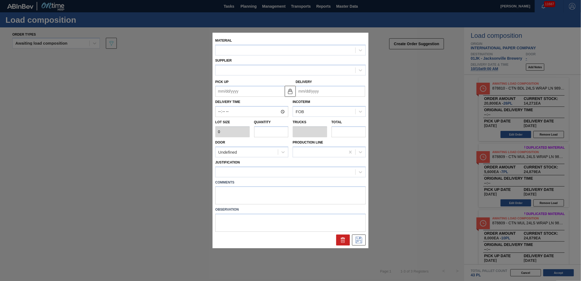
type input "800"
type input "7"
type input "0.146"
type input "5,600"
type up "[DATE]"
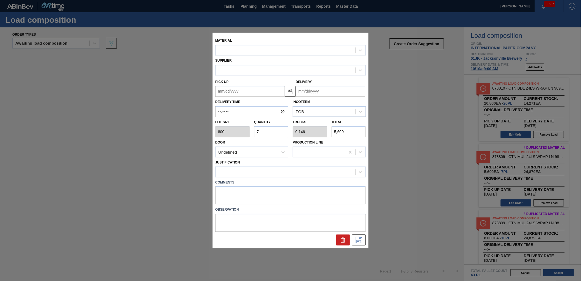
type input "[DATE]"
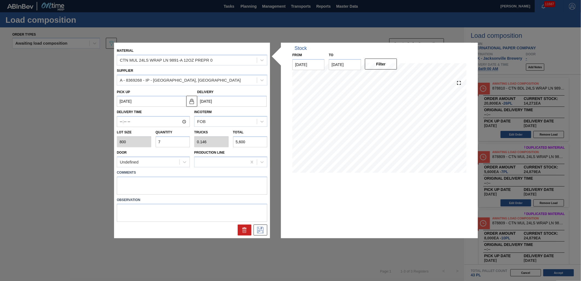
click at [179, 139] on input "7" at bounding box center [173, 141] width 34 height 11
click at [179, 140] on input "7" at bounding box center [173, 141] width 34 height 11
type input "1"
type input "0.021"
type input "800"
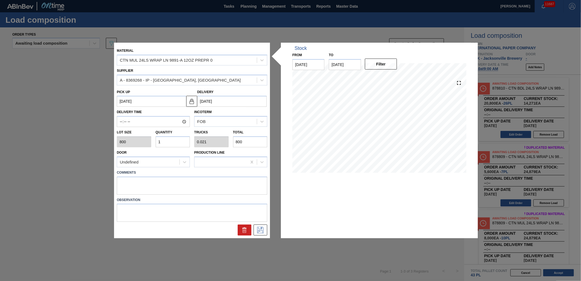
type input "16"
type input "0.333"
type input "12,800"
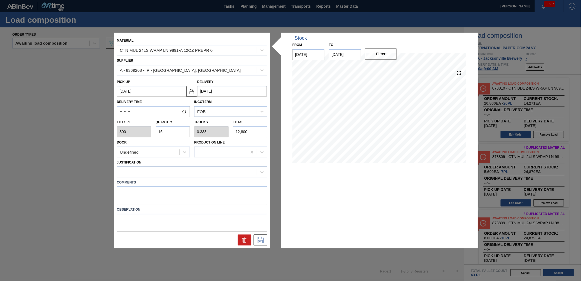
type input "16"
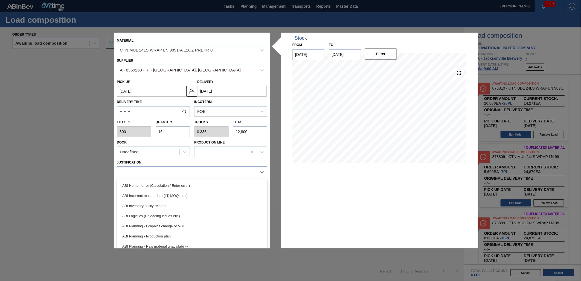
click at [175, 169] on div at bounding box center [187, 172] width 140 height 8
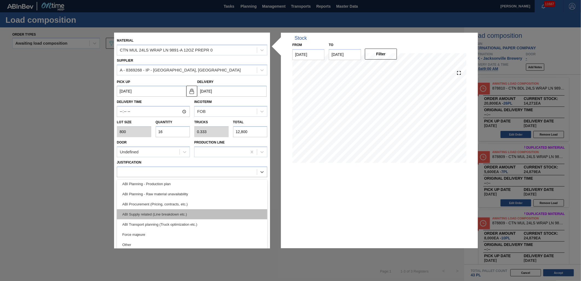
scroll to position [61, 0]
click at [186, 214] on div "ABI Transport planning (Truck optimization etc.)" at bounding box center [192, 216] width 150 height 10
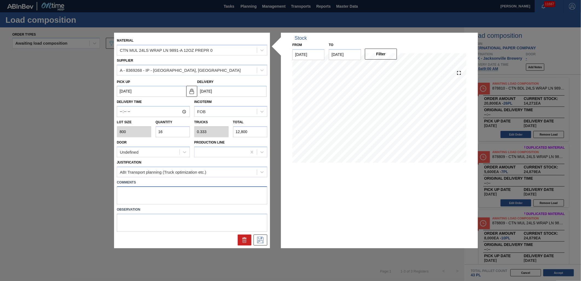
click at [198, 190] on textarea at bounding box center [192, 195] width 150 height 18
type textarea "LIVE"
click at [262, 238] on icon at bounding box center [260, 240] width 7 height 7
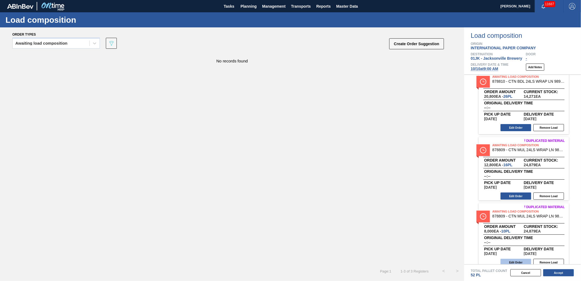
scroll to position [11, 0]
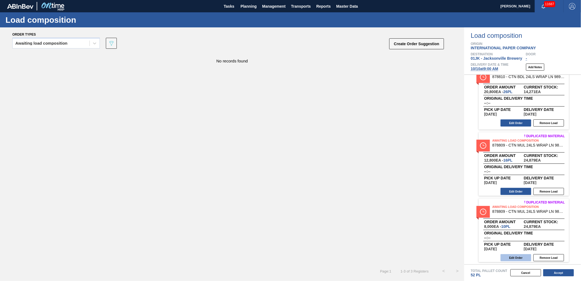
click at [518, 255] on button "Edit Order" at bounding box center [516, 257] width 31 height 7
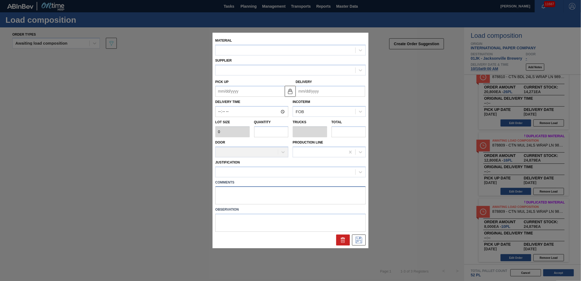
click at [312, 192] on textarea at bounding box center [290, 195] width 150 height 18
type textarea "LI"
type input "800"
type input "10"
type input "0.208"
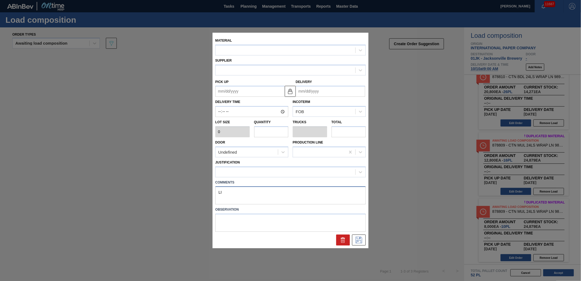
type input "8,000"
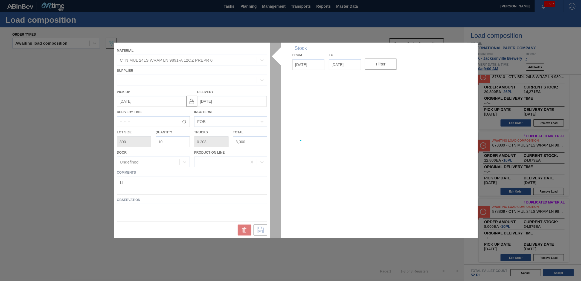
type up "[DATE]"
type input "[DATE]"
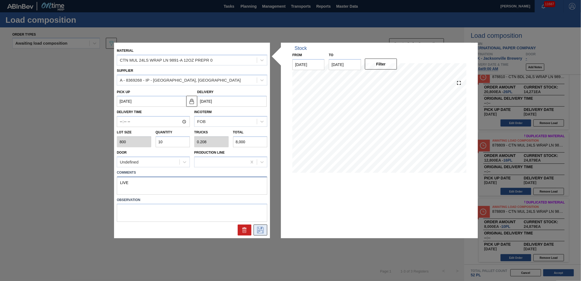
type textarea "LIVE"
click at [260, 231] on icon at bounding box center [260, 229] width 9 height 7
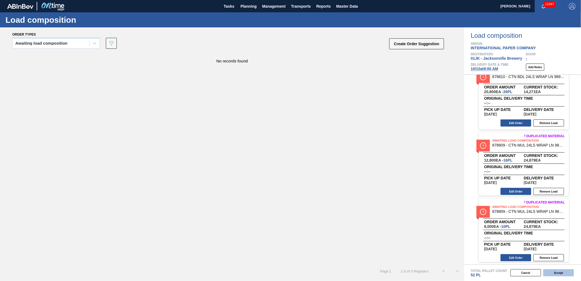
click at [570, 271] on button "Accept" at bounding box center [558, 272] width 31 height 7
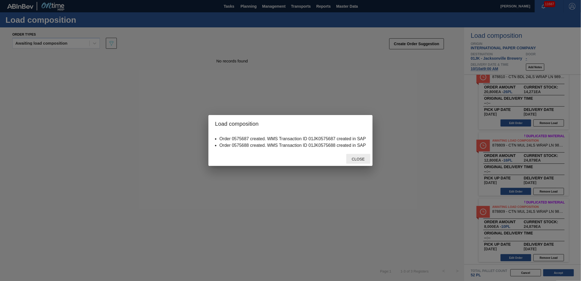
click at [356, 158] on span "Close" at bounding box center [358, 159] width 22 height 4
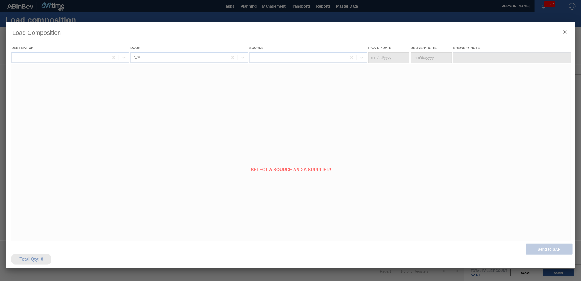
type Date "[DATE]"
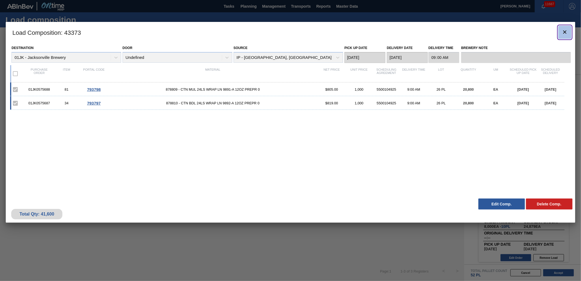
click at [565, 31] on icon "botão de ícone" at bounding box center [565, 32] width 7 height 7
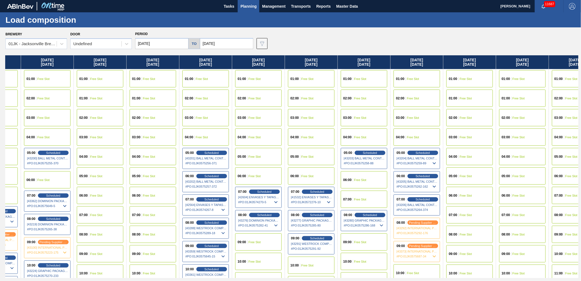
scroll to position [0, 397]
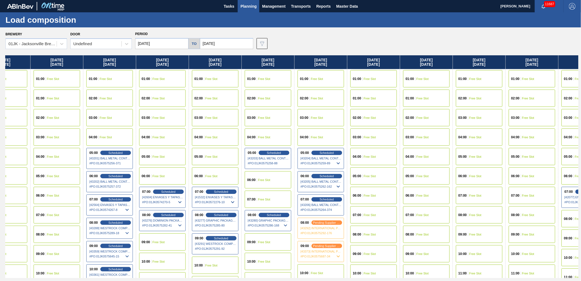
drag, startPoint x: 532, startPoint y: 125, endPoint x: 127, endPoint y: 111, distance: 404.6
click at [127, 111] on div "[DATE] 01:00 Free Slot 01:00 Free Slot 02:00 Free Slot 03:00 Free Slot 04:00 Fr…" at bounding box center [291, 166] width 573 height 222
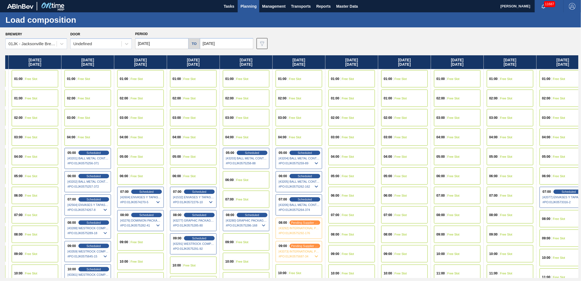
drag, startPoint x: 510, startPoint y: 121, endPoint x: 481, endPoint y: 121, distance: 29.3
click at [481, 121] on div "[DATE] 01:00 Free Slot 01:00 Free Slot 02:00 Free Slot 03:00 Free Slot 04:00 Fr…" at bounding box center [291, 166] width 573 height 222
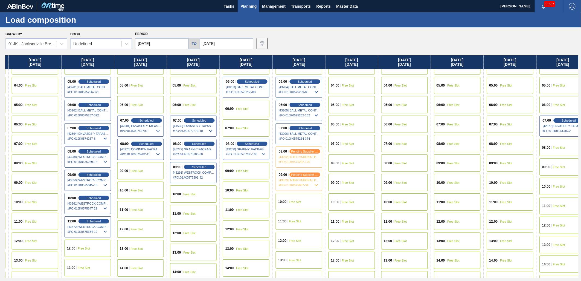
scroll to position [61, 419]
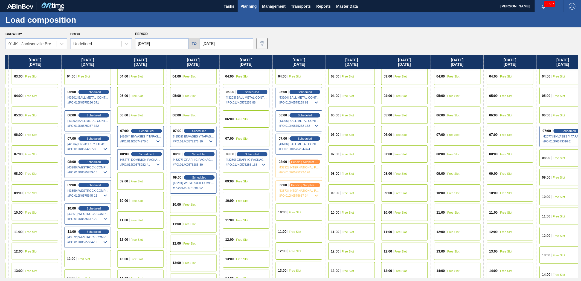
click at [315, 195] on icon at bounding box center [316, 195] width 7 height 7
click at [315, 163] on span "pending supplier review" at bounding box center [305, 162] width 30 height 4
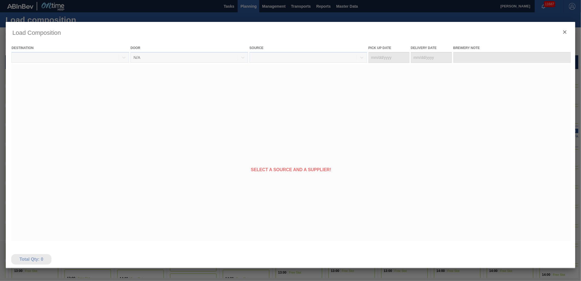
type Date "[DATE]"
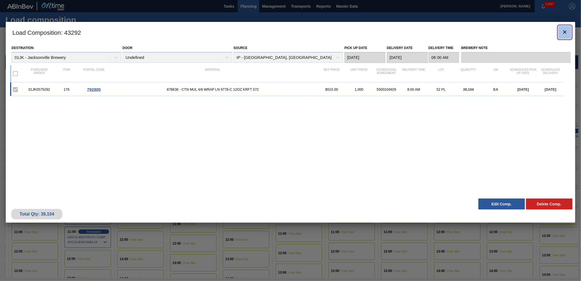
click at [565, 31] on icon "botão de ícone" at bounding box center [565, 32] width 7 height 7
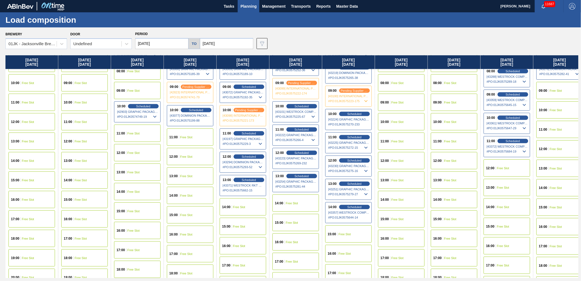
scroll to position [152, 0]
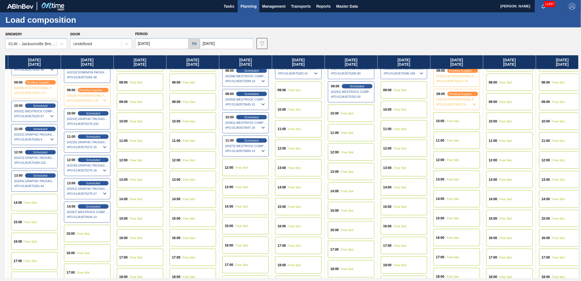
drag, startPoint x: 438, startPoint y: 146, endPoint x: 170, endPoint y: 149, distance: 268.6
click at [170, 149] on div "[DATE] 01:00 Free Slot 01:00 Free Slot 02:00 Free Slot 03:00 Free Slot 04:00 Fr…" at bounding box center [291, 166] width 573 height 222
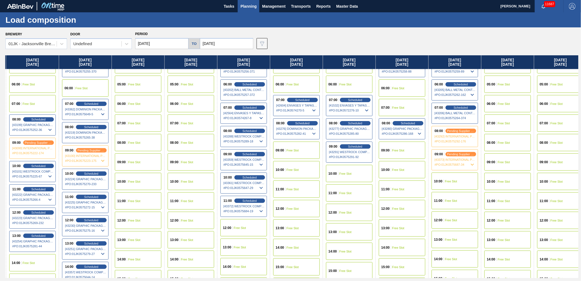
scroll to position [91, 263]
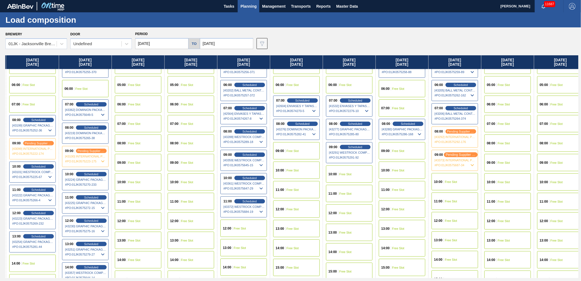
click at [451, 155] on span "pending supplier review" at bounding box center [461, 155] width 30 height 4
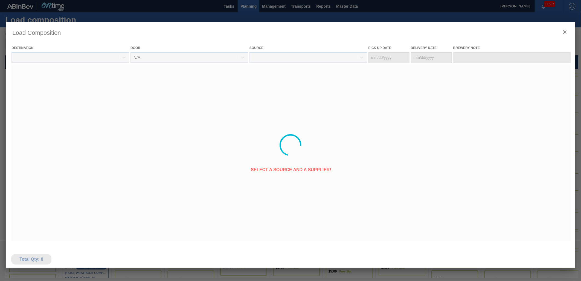
type Date "[DATE]"
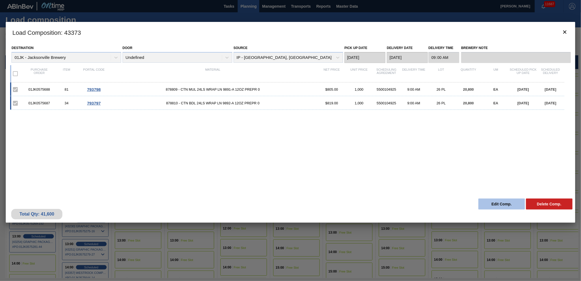
click at [499, 202] on button "Edit Comp." at bounding box center [501, 203] width 47 height 11
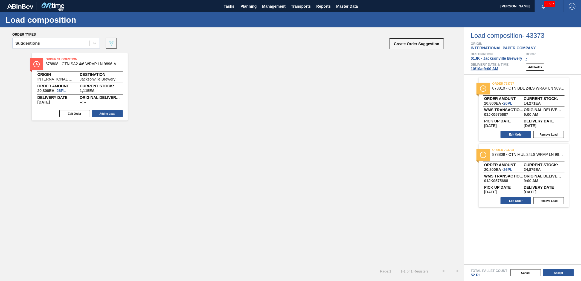
click at [478, 69] on span "[DATE] 9:00 AM" at bounding box center [485, 68] width 28 height 4
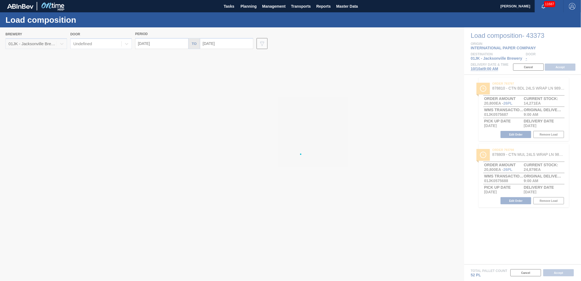
type input "[DATE]"
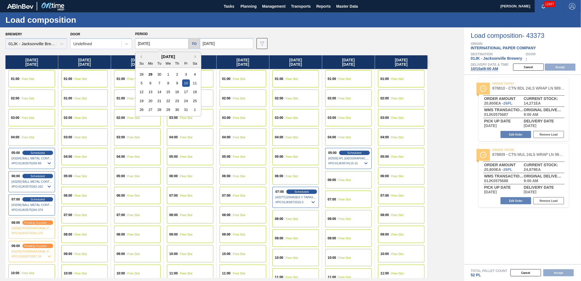
click at [161, 39] on input "[DATE]" at bounding box center [161, 43] width 53 height 11
click at [168, 80] on div "8" at bounding box center [167, 82] width 7 height 7
type input "[DATE]"
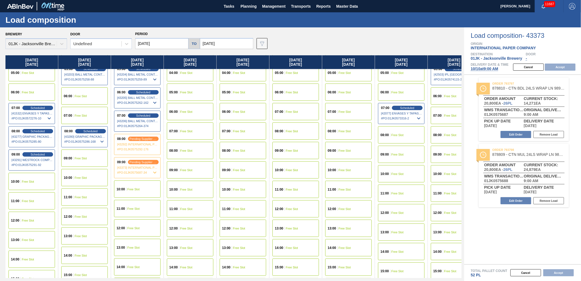
scroll to position [91, 0]
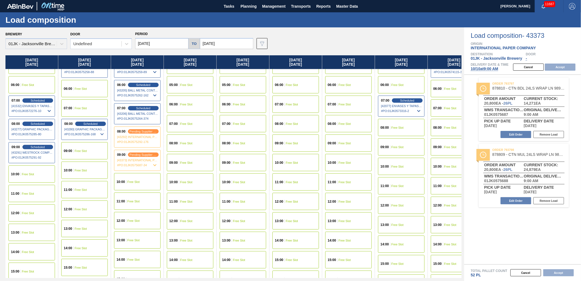
click at [94, 144] on div "09:00 Free Slot" at bounding box center [84, 150] width 47 height 17
click at [559, 69] on button "Accept" at bounding box center [560, 66] width 31 height 7
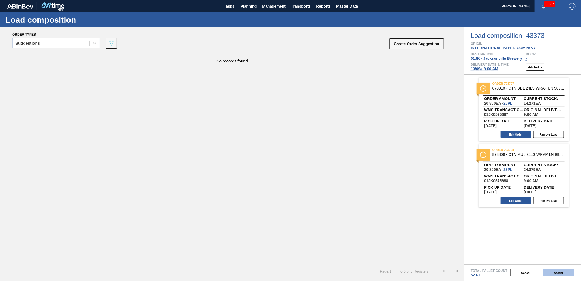
click at [550, 272] on button "Accept" at bounding box center [558, 272] width 31 height 7
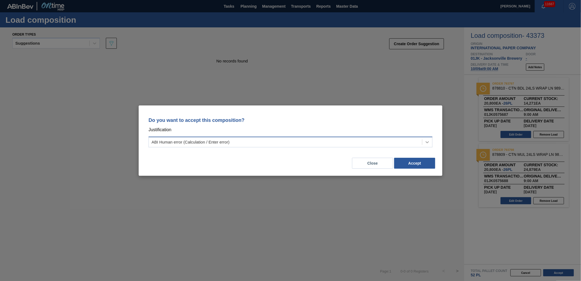
click at [427, 140] on icon at bounding box center [427, 141] width 5 height 5
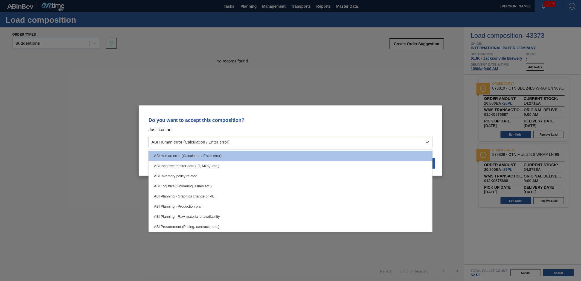
click at [393, 125] on div "Do you want to accept this composition? Justification option ABI Human error (C…" at bounding box center [290, 131] width 290 height 39
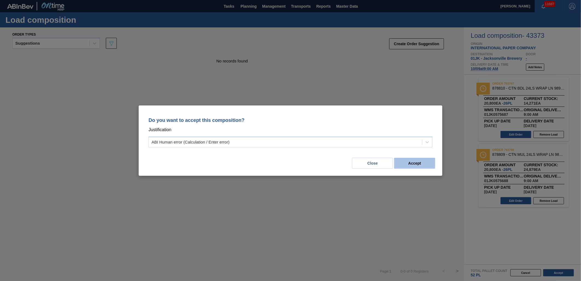
click at [410, 162] on button "Accept" at bounding box center [414, 163] width 41 height 11
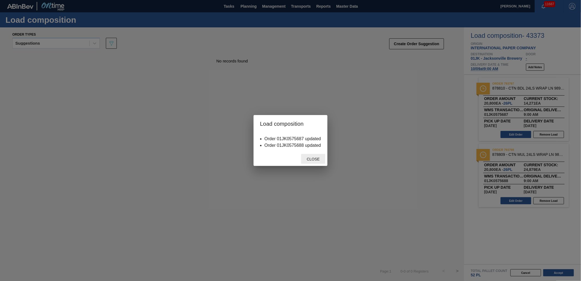
click at [318, 159] on span "Close" at bounding box center [313, 159] width 22 height 4
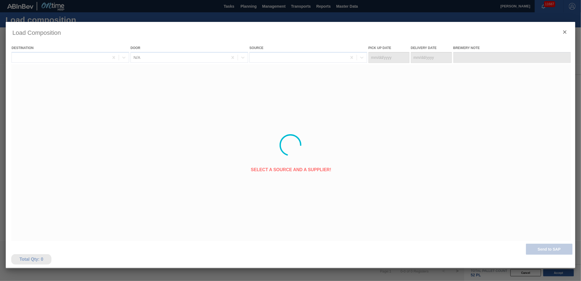
type Date "[DATE]"
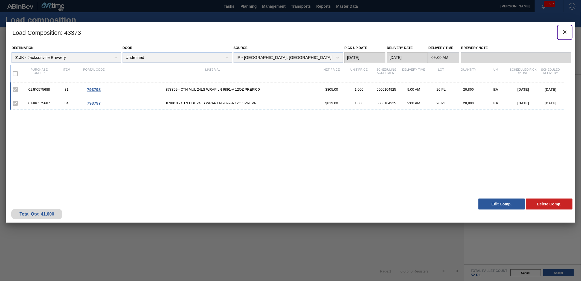
click at [565, 32] on icon "botão de ícone" at bounding box center [564, 31] width 3 height 3
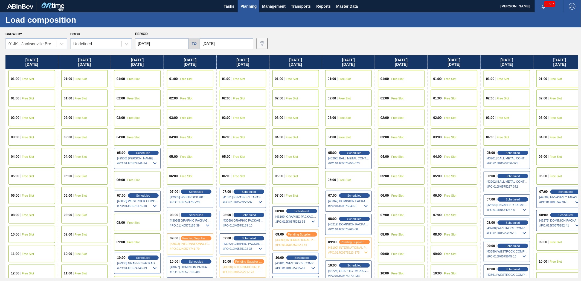
click at [179, 43] on input "[DATE]" at bounding box center [161, 43] width 53 height 11
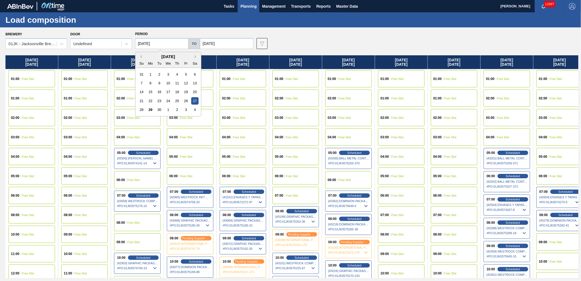
click at [167, 111] on div "1" at bounding box center [167, 109] width 7 height 7
type input "[DATE]"
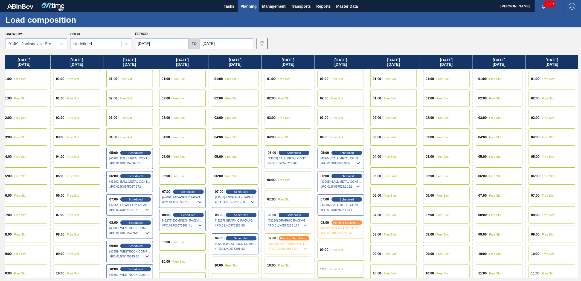
scroll to position [0, 373]
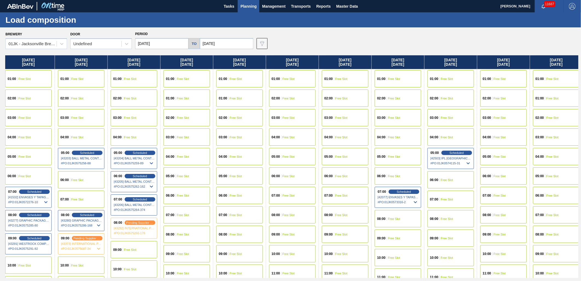
drag, startPoint x: 426, startPoint y: 137, endPoint x: 46, endPoint y: 141, distance: 380.0
click at [46, 141] on div "[DATE] 01:00 Free Slot 02:00 Free Slot 03:00 Free Slot 04:00 Free Slot 05:00 Fr…" at bounding box center [291, 166] width 573 height 222
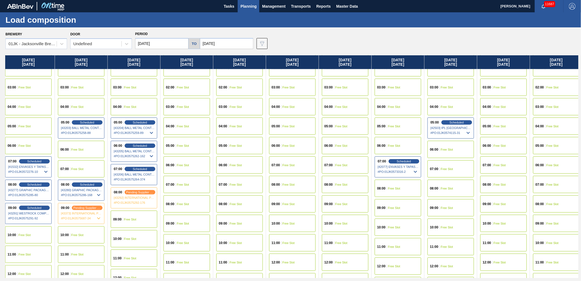
click at [299, 186] on div "08:00 Free Slot" at bounding box center [292, 184] width 47 height 17
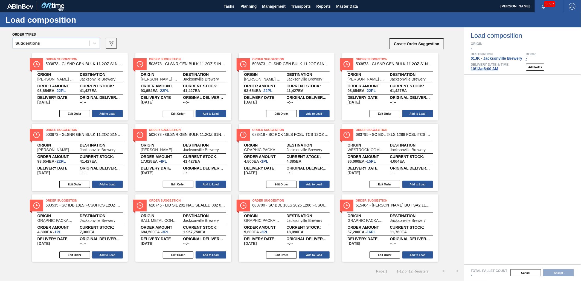
drag, startPoint x: 81, startPoint y: 38, endPoint x: 82, endPoint y: 42, distance: 3.9
click at [81, 39] on div "Suggestions" at bounding box center [56, 43] width 88 height 11
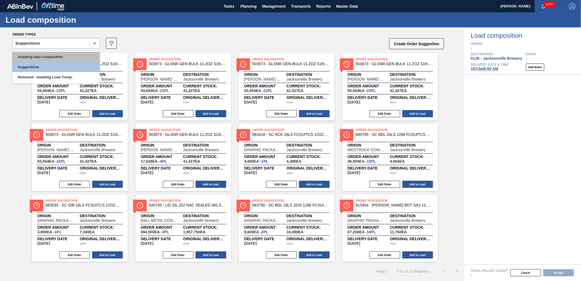
click at [82, 55] on div "Awaiting load composition" at bounding box center [56, 57] width 88 height 10
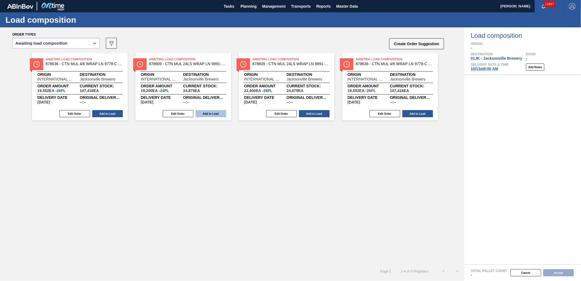
click at [213, 115] on button "Add to Load" at bounding box center [211, 113] width 31 height 7
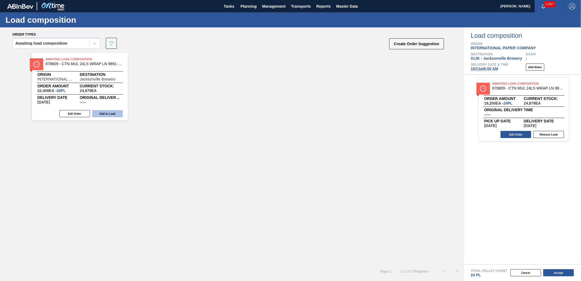
click at [113, 115] on button "Add to Load" at bounding box center [107, 113] width 31 height 7
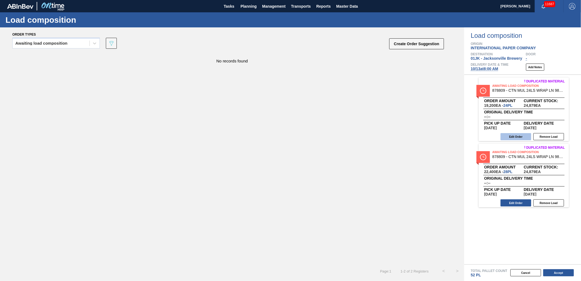
click at [523, 134] on button "Edit Order" at bounding box center [516, 136] width 31 height 7
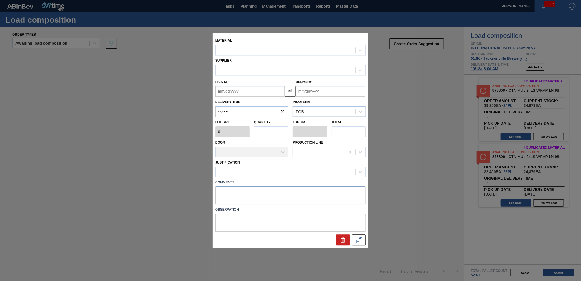
click at [250, 203] on textarea at bounding box center [290, 195] width 150 height 18
type textarea "LIVWE"
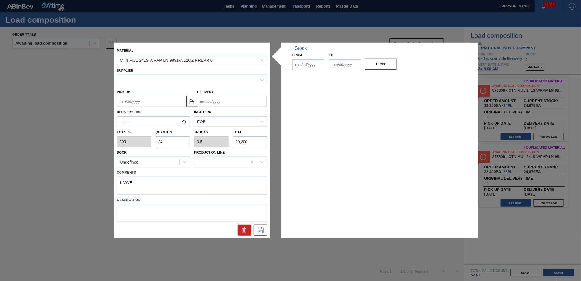
type input "800"
type input "24"
type input "0.5"
type input "19,200"
type up "[DATE]"
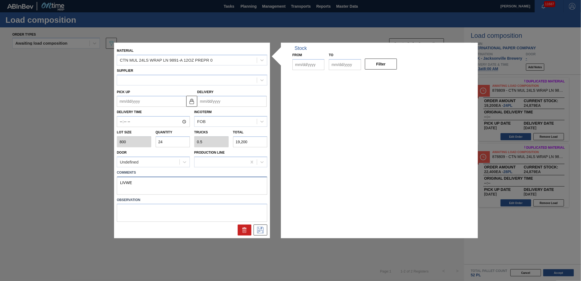
type input "[DATE]"
type textarea "LIVE"
click at [257, 228] on icon at bounding box center [260, 229] width 9 height 7
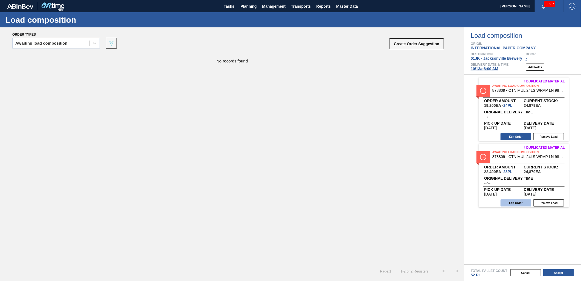
click at [521, 204] on button "Edit Order" at bounding box center [516, 202] width 31 height 7
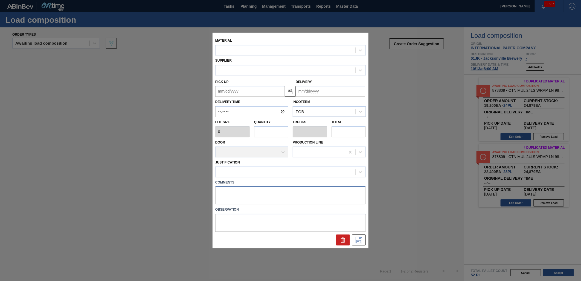
drag, startPoint x: 318, startPoint y: 194, endPoint x: 315, endPoint y: 198, distance: 4.8
click at [315, 198] on textarea at bounding box center [290, 195] width 150 height 18
type textarea "LIVE"
type input "800"
type input "28"
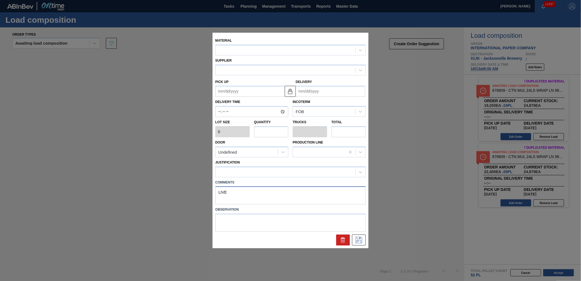
type input "0.583"
type input "22,400"
type up "[DATE]"
type input "[DATE]"
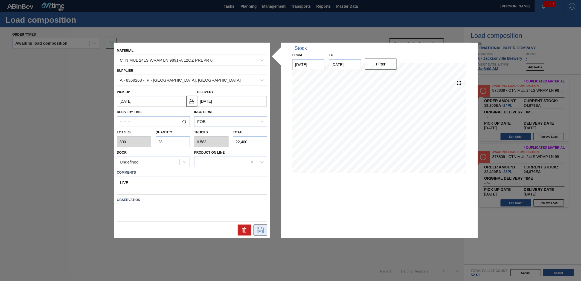
type textarea "LIVE"
click at [259, 225] on button at bounding box center [261, 229] width 14 height 11
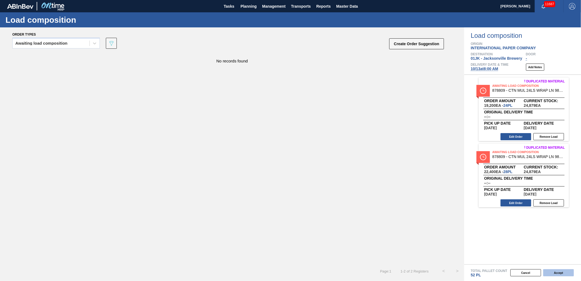
click at [560, 273] on button "Accept" at bounding box center [558, 272] width 31 height 7
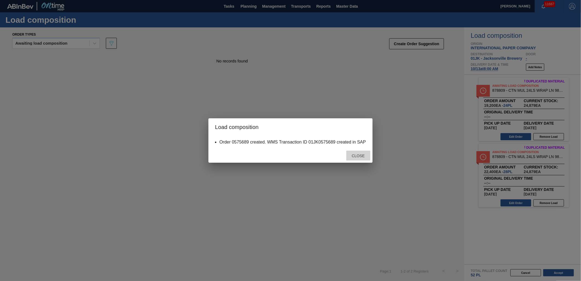
click at [365, 152] on div "Close" at bounding box center [358, 155] width 24 height 10
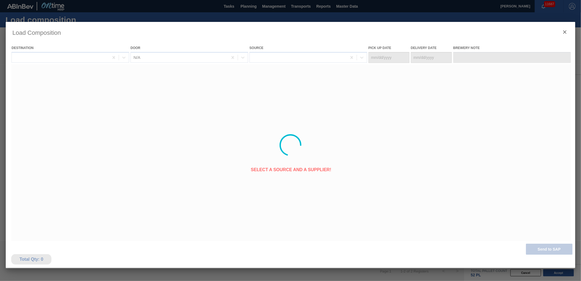
type Date "[DATE]"
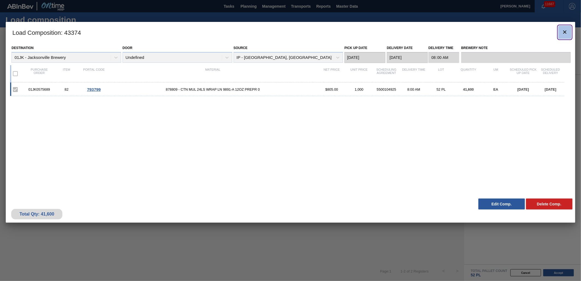
click at [568, 35] on clb-icon "botão de ícone" at bounding box center [565, 32] width 7 height 7
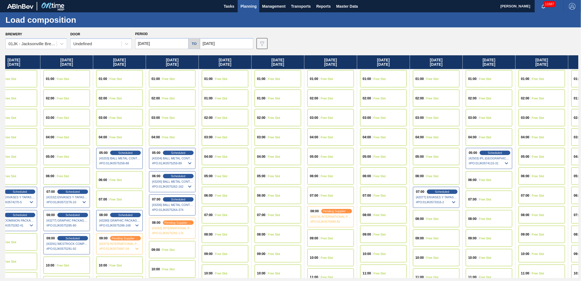
drag, startPoint x: 502, startPoint y: 116, endPoint x: 169, endPoint y: 94, distance: 334.5
click at [167, 102] on div "[DATE] 01:00 Free Slot 02:00 Free Slot 03:00 Free Slot 04:00 Free Slot 05:00 Fr…" at bounding box center [291, 166] width 573 height 222
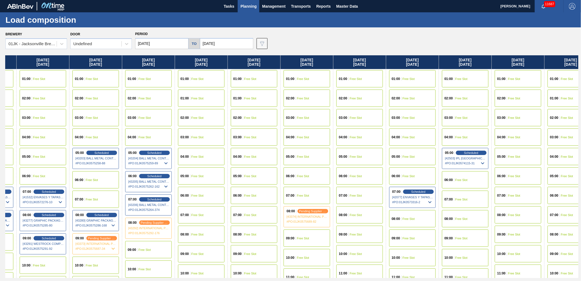
click at [321, 216] on span "[43374] INTERNATIONAL PAPER COMPANY - 0008369268" at bounding box center [307, 216] width 41 height 3
click at [321, 210] on span "pending supplier review" at bounding box center [313, 211] width 30 height 4
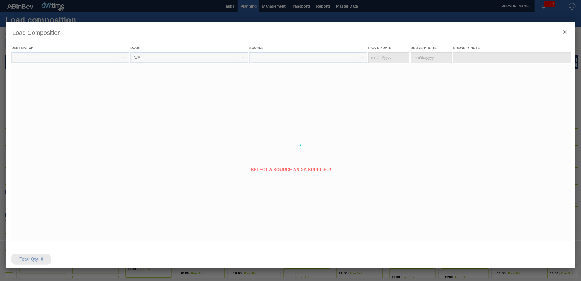
click at [320, 210] on div at bounding box center [291, 145] width 570 height 246
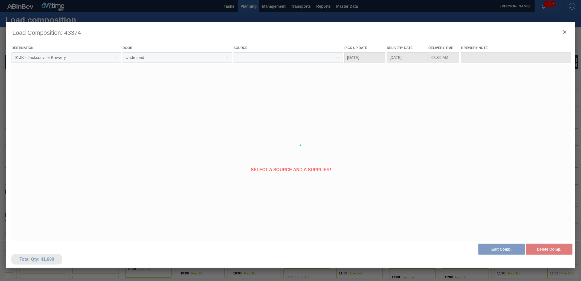
type Date "[DATE]"
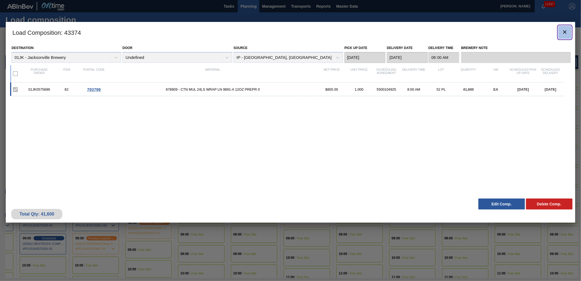
click at [568, 33] on button "botão de ícone" at bounding box center [564, 32] width 13 height 13
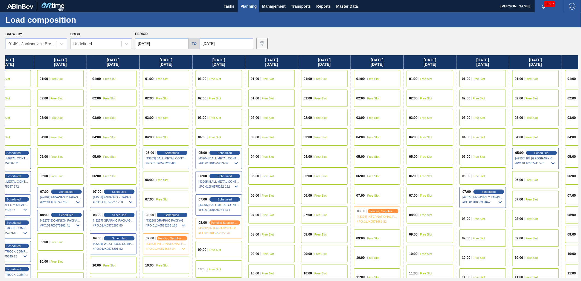
scroll to position [0, 299]
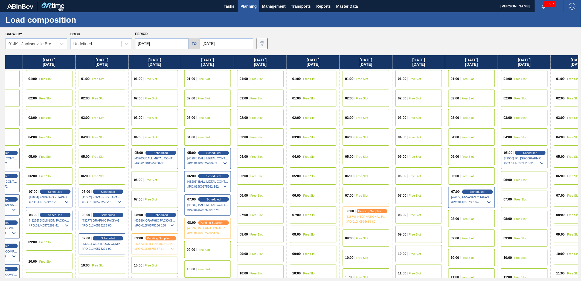
drag, startPoint x: 533, startPoint y: 107, endPoint x: 230, endPoint y: 112, distance: 302.6
click at [230, 112] on div "[DATE] 01:00 Free Slot 02:00 Free Slot 03:00 Free Slot 04:00 Free Slot 05:00 Fr…" at bounding box center [291, 166] width 573 height 222
click at [475, 217] on div "08:00 Free Slot" at bounding box center [471, 218] width 47 height 17
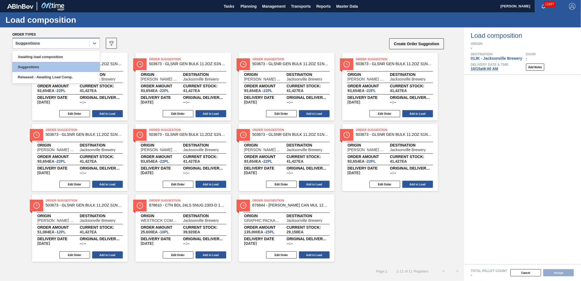
click at [30, 40] on div "Suggestions" at bounding box center [51, 43] width 77 height 8
click at [35, 52] on div "Awaiting load composition" at bounding box center [56, 57] width 88 height 10
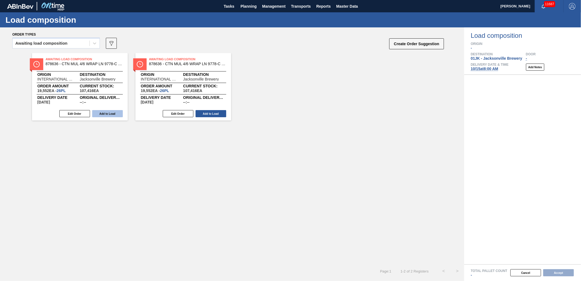
click at [112, 115] on button "Add to Load" at bounding box center [107, 113] width 31 height 7
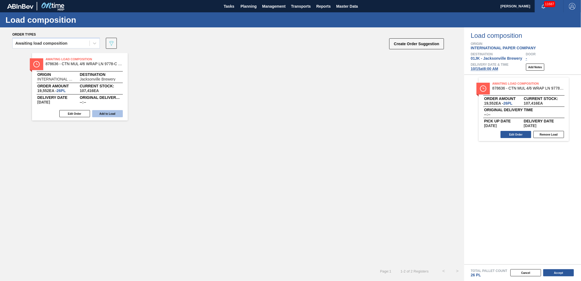
click at [121, 115] on button "Add to Load" at bounding box center [107, 113] width 31 height 7
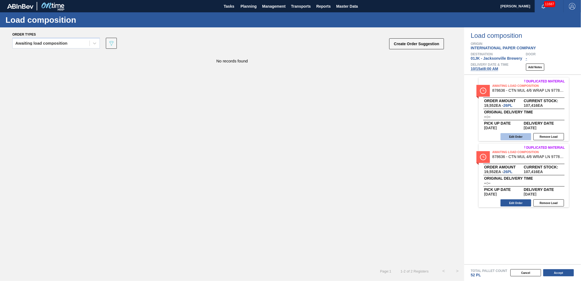
click at [510, 136] on button "Edit Order" at bounding box center [516, 136] width 31 height 7
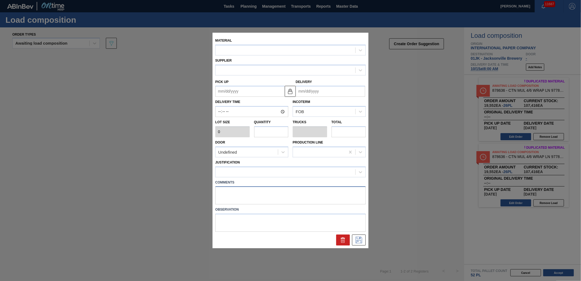
click at [307, 188] on textarea at bounding box center [290, 195] width 150 height 18
type textarea "LIVE"
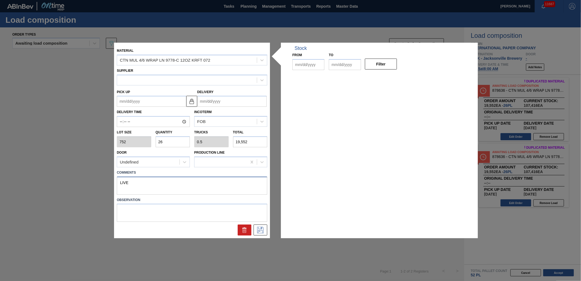
type input "752"
type input "26"
type input "0.5"
type input "19,552"
type up "[DATE]"
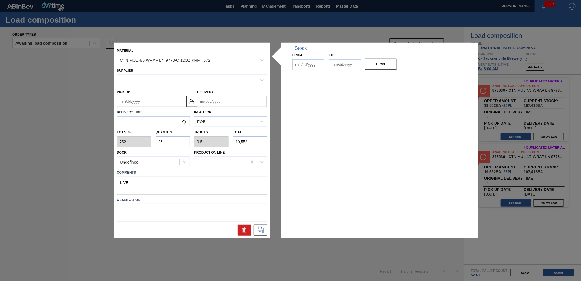
type input "[DATE]"
type textarea "LIVE"
click at [260, 230] on icon at bounding box center [260, 229] width 9 height 7
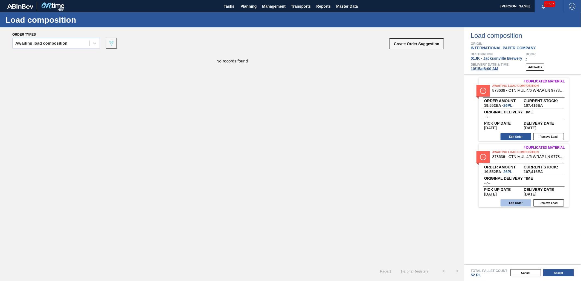
click at [514, 202] on button "Edit Order" at bounding box center [516, 202] width 31 height 7
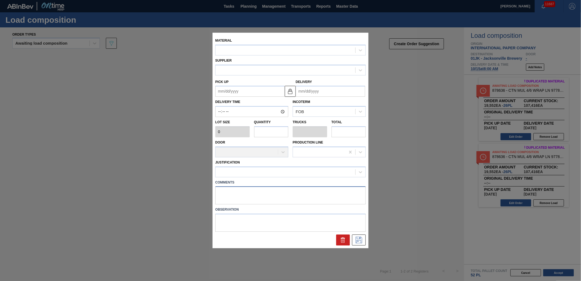
click at [308, 195] on textarea at bounding box center [290, 195] width 150 height 18
type textarea "LIVE"
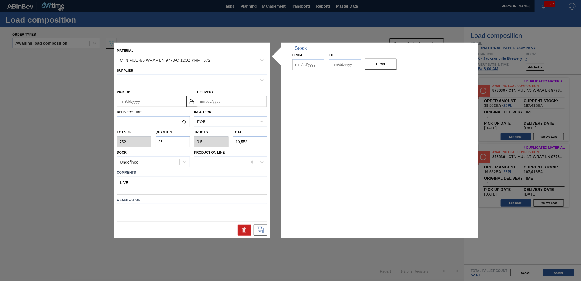
type input "752"
type input "26"
type input "0.5"
type input "19,552"
type up "[DATE]"
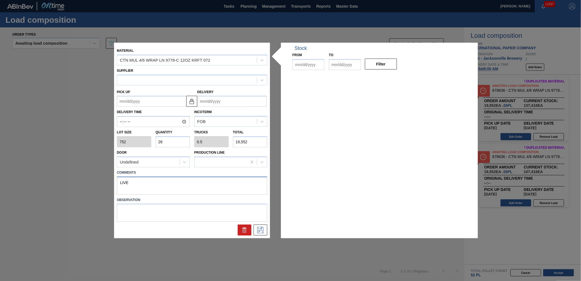
type input "[DATE]"
type textarea "LIVE"
click at [263, 228] on icon at bounding box center [260, 229] width 9 height 7
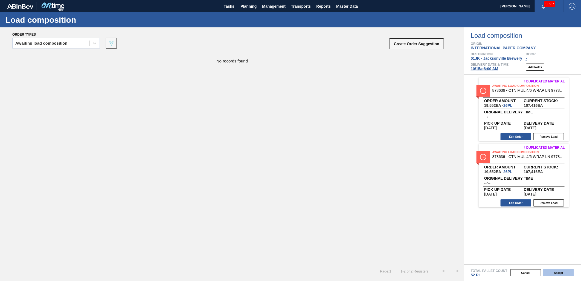
click at [566, 269] on div "Cancel Accept" at bounding box center [516, 272] width 117 height 8
click at [565, 272] on button "Accept" at bounding box center [558, 272] width 31 height 7
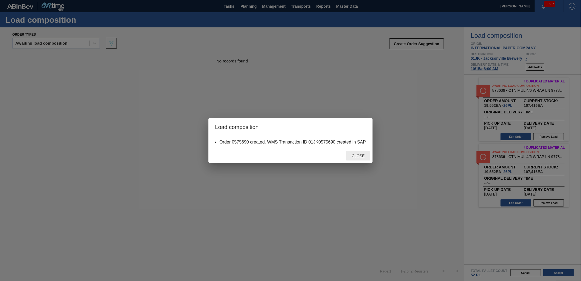
click at [357, 151] on div "Close" at bounding box center [358, 155] width 24 height 10
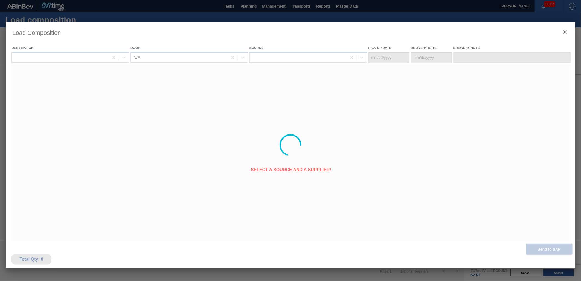
type Date "[DATE]"
